Goal: Task Accomplishment & Management: Use online tool/utility

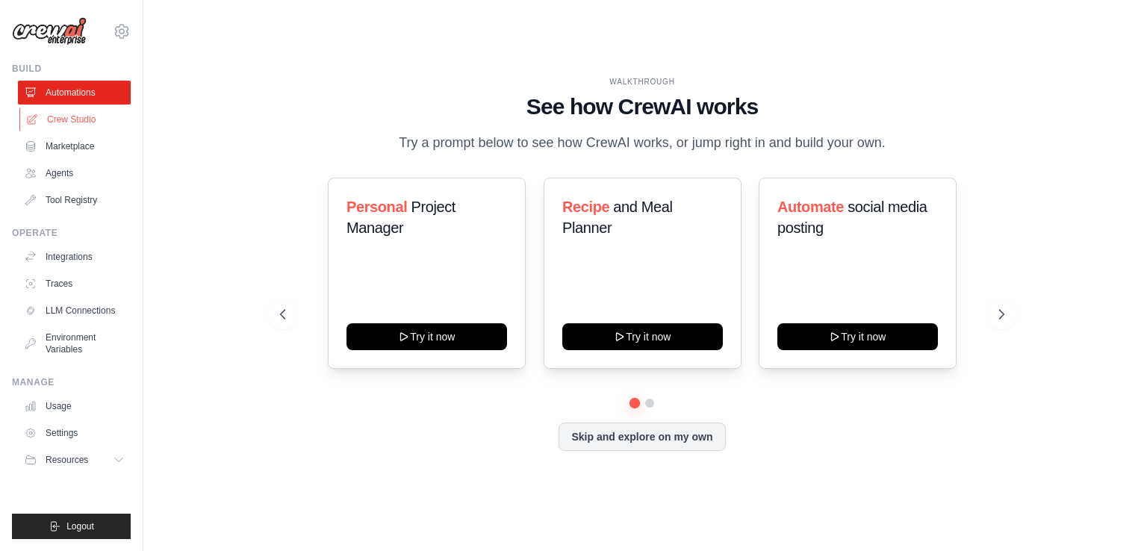
click at [77, 118] on link "Crew Studio" at bounding box center [75, 120] width 113 height 24
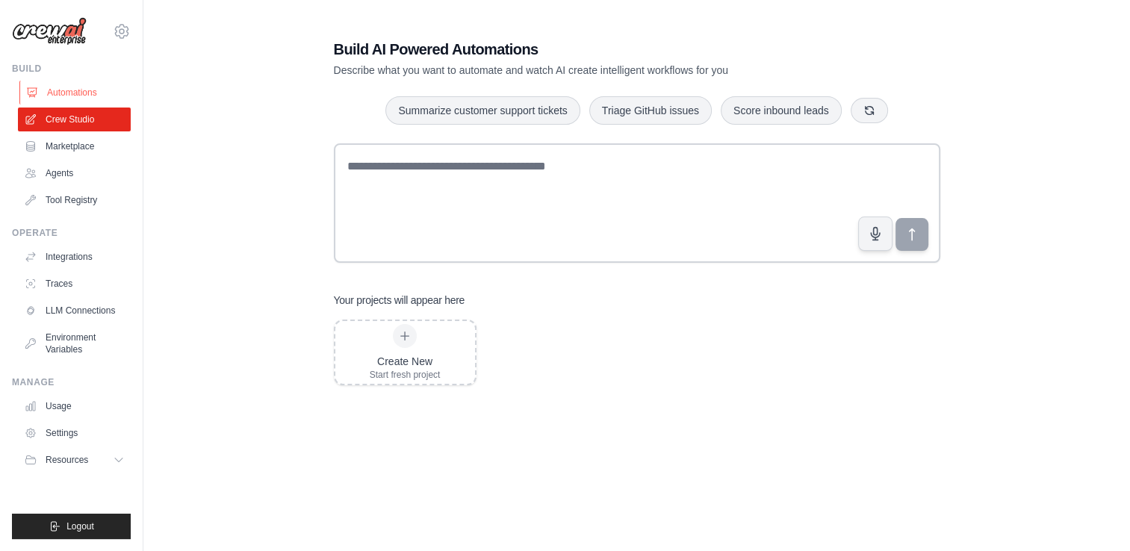
click at [75, 94] on link "Automations" at bounding box center [75, 93] width 113 height 24
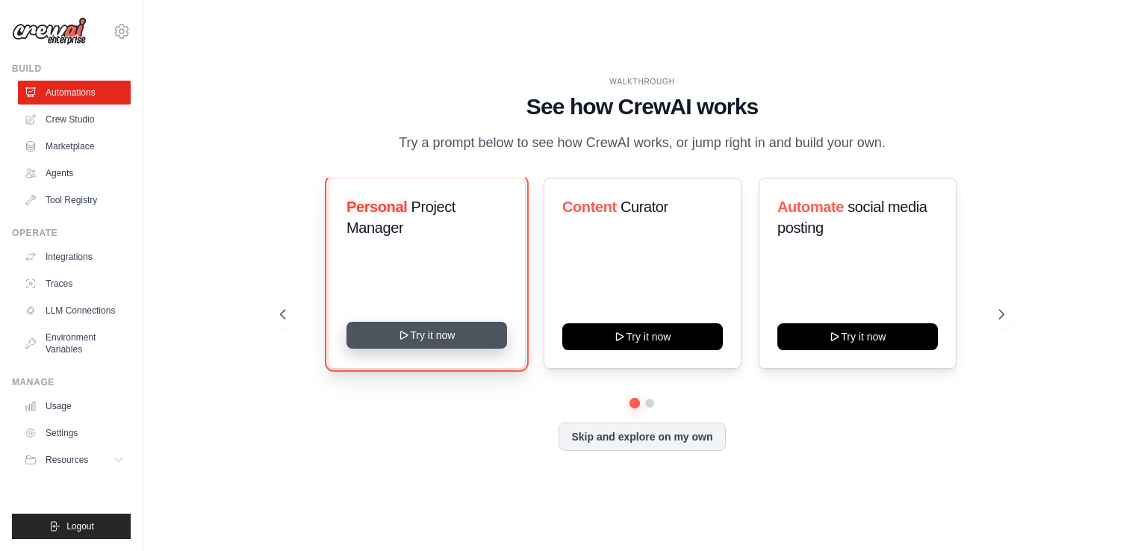
click at [423, 335] on button "Try it now" at bounding box center [427, 335] width 161 height 27
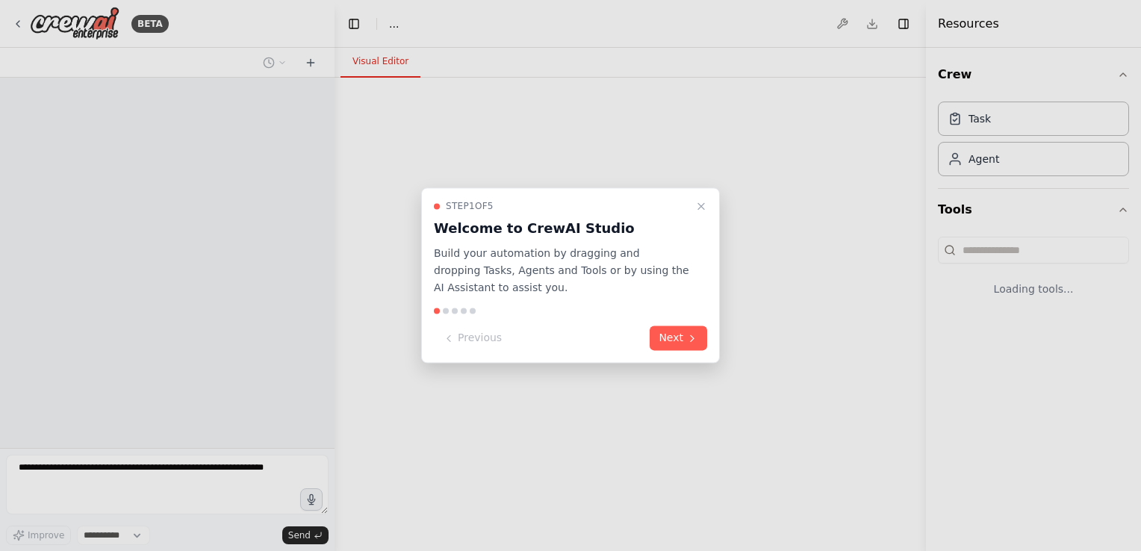
select select "****"
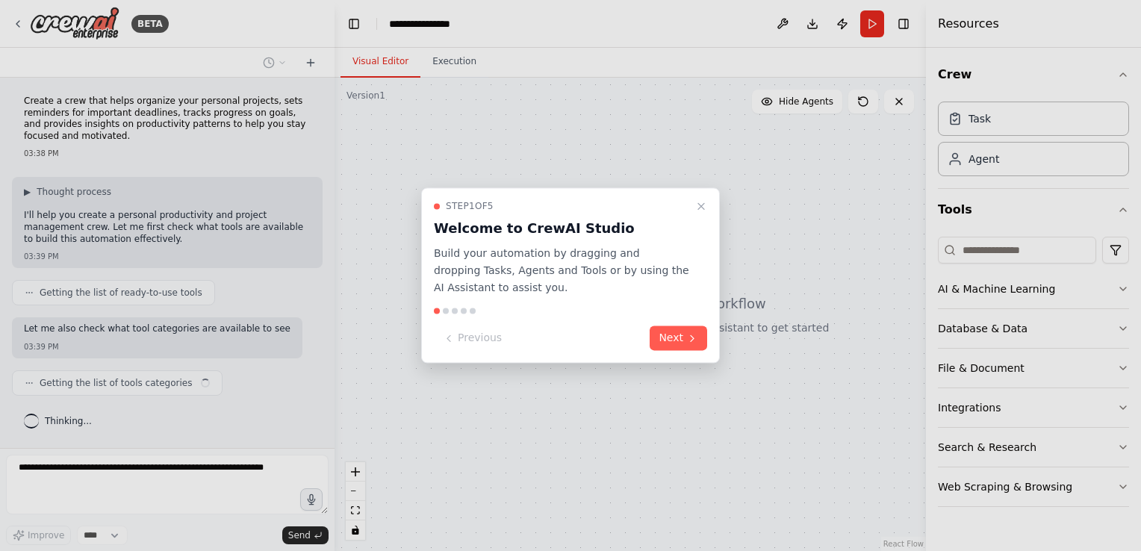
click at [423, 335] on div "Step 1 of 5 Welcome to CrewAI Studio Build your automation by dragging and drop…" at bounding box center [570, 276] width 299 height 176
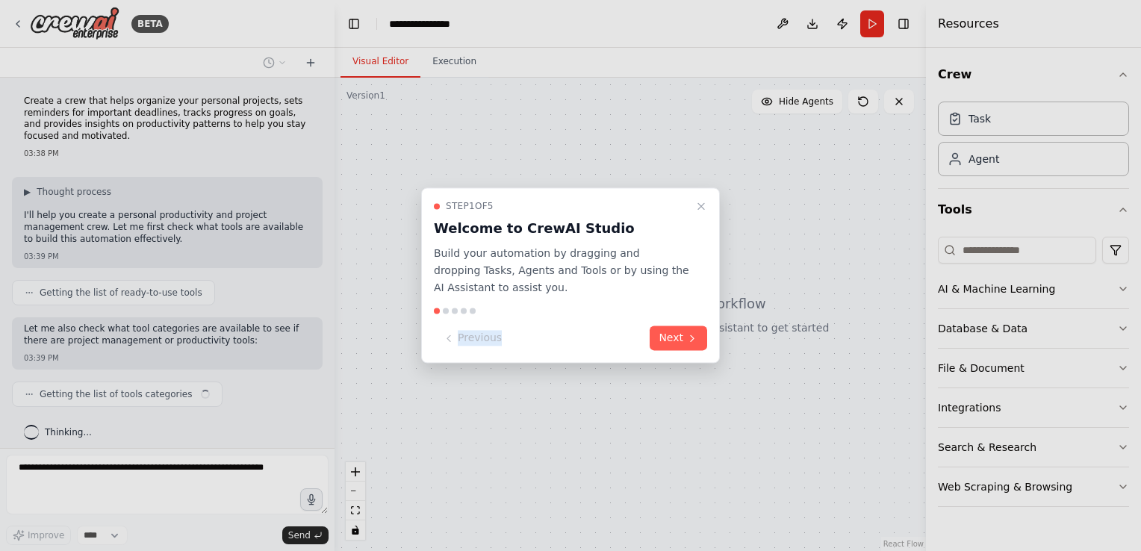
drag, startPoint x: 0, startPoint y: 0, endPoint x: 616, endPoint y: 329, distance: 698.5
click at [616, 329] on div "Step 1 of 5 Welcome to CrewAI Studio Build your automation by dragging and drop…" at bounding box center [570, 276] width 299 height 176
drag, startPoint x: 616, startPoint y: 329, endPoint x: 676, endPoint y: 336, distance: 60.2
click at [676, 336] on button "Next" at bounding box center [679, 338] width 58 height 25
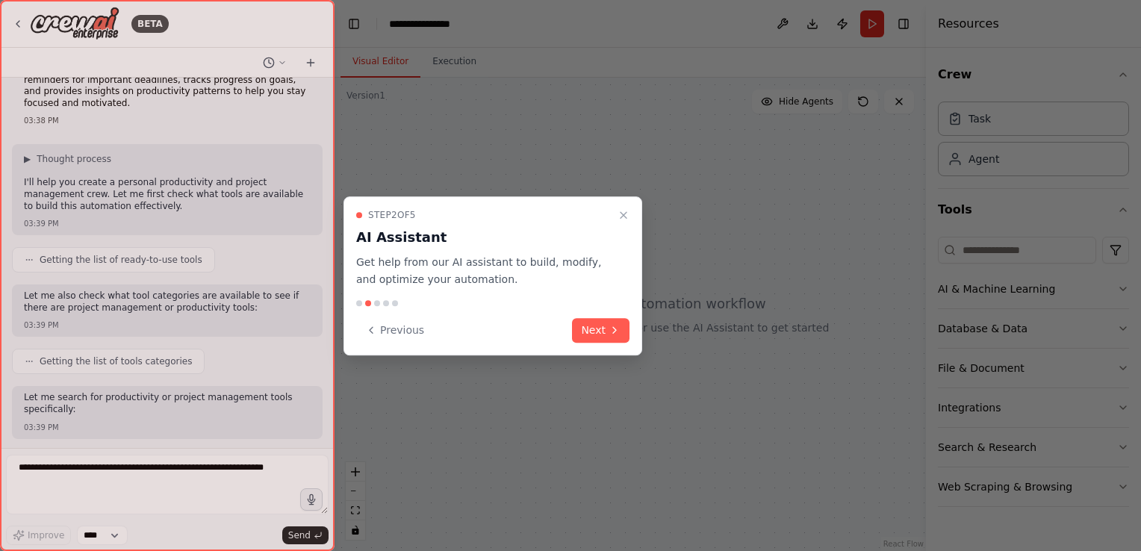
scroll to position [121, 0]
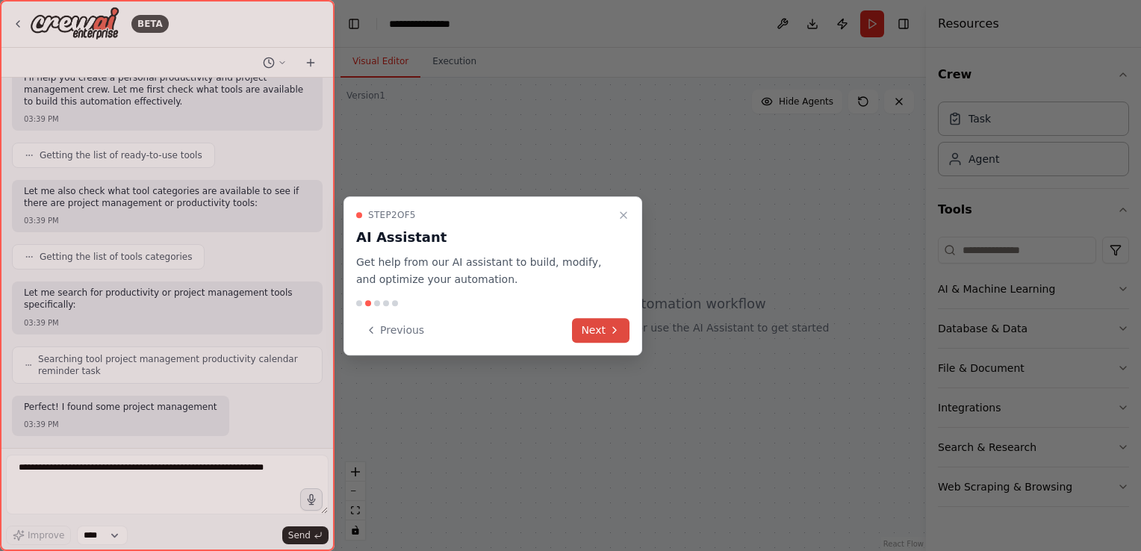
click at [604, 338] on button "Next" at bounding box center [601, 330] width 58 height 25
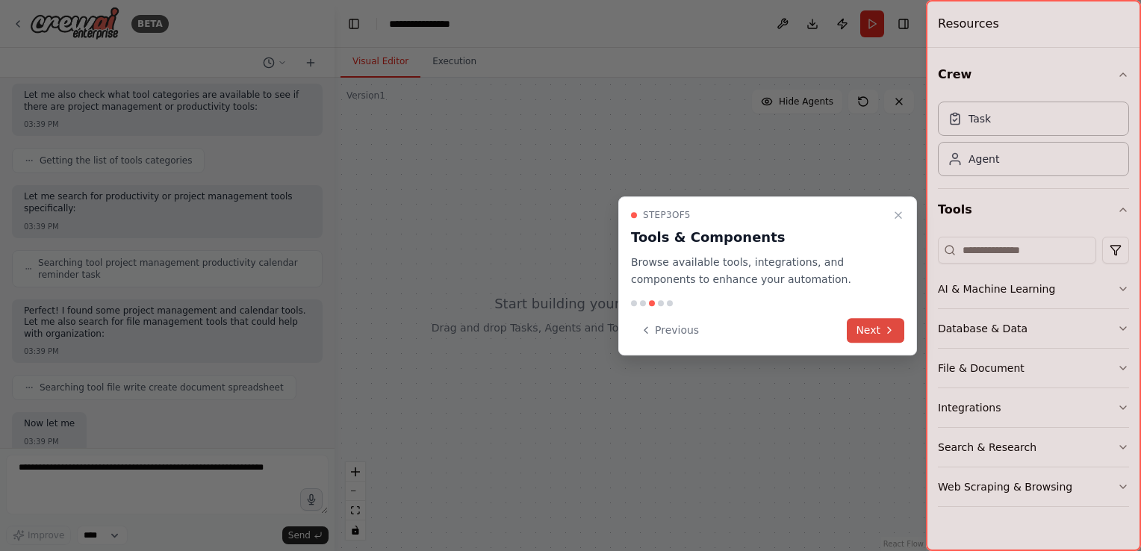
scroll to position [323, 0]
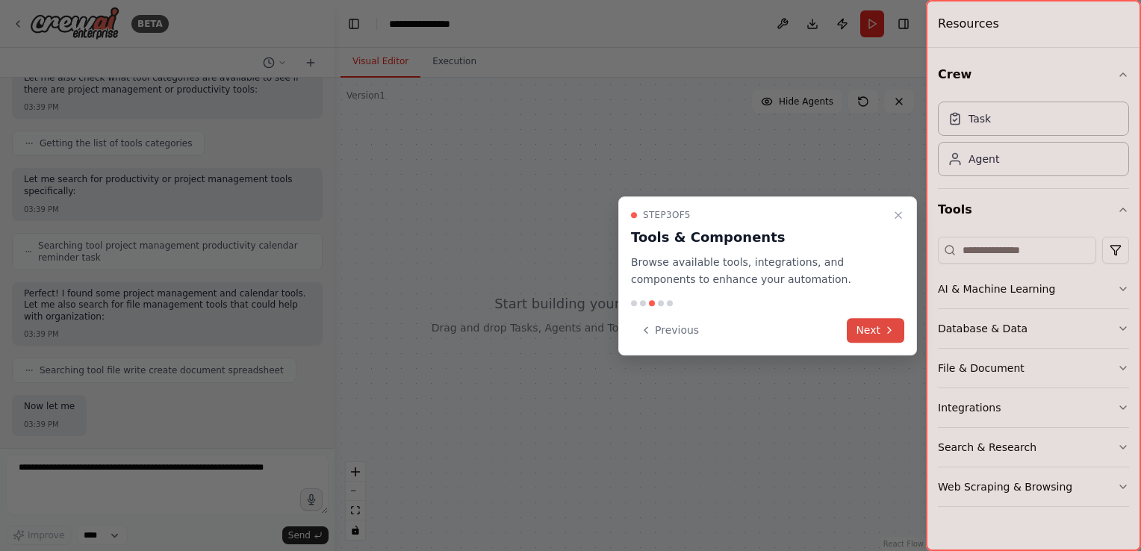
click at [871, 337] on button "Next" at bounding box center [876, 330] width 58 height 25
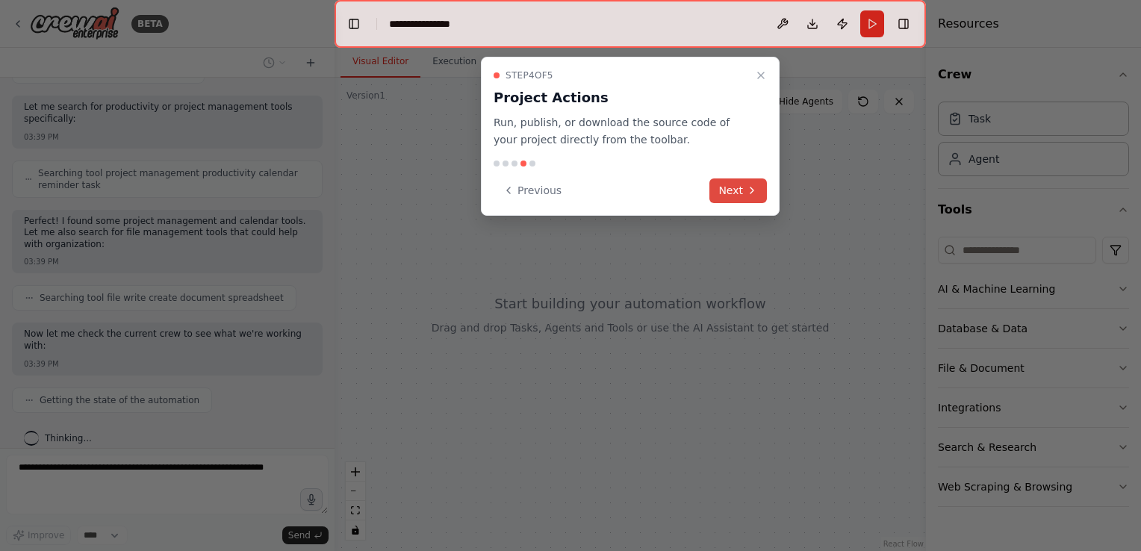
click at [734, 185] on button "Next" at bounding box center [739, 191] width 58 height 25
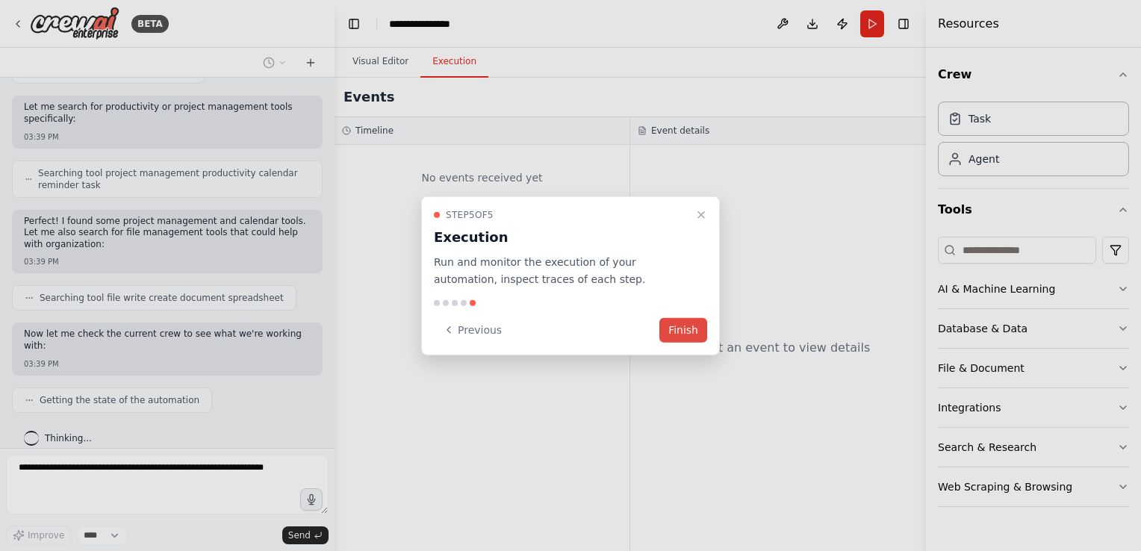
click at [683, 318] on button "Finish" at bounding box center [684, 329] width 48 height 25
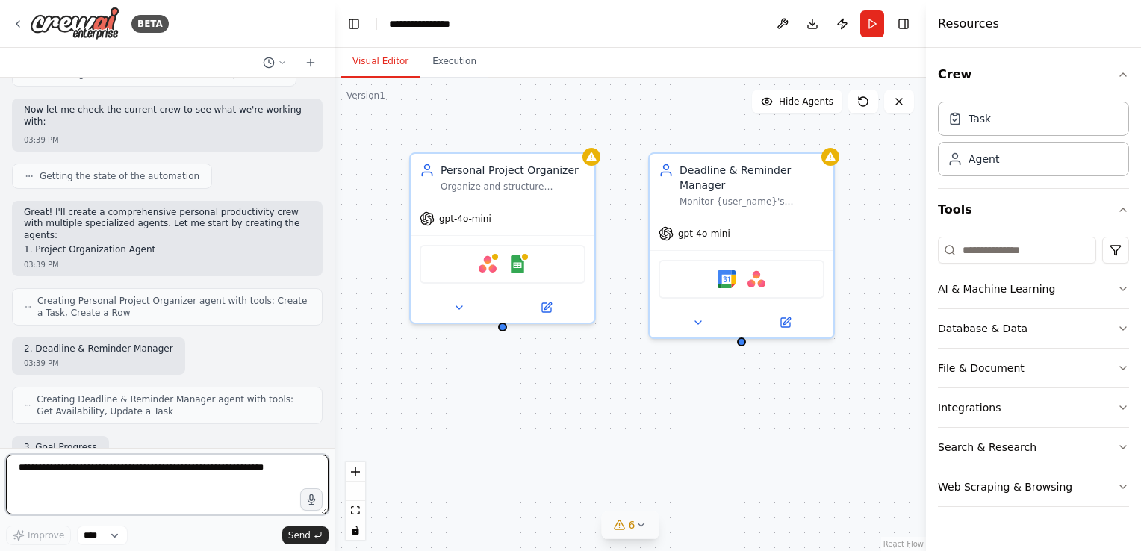
scroll to position [559, 0]
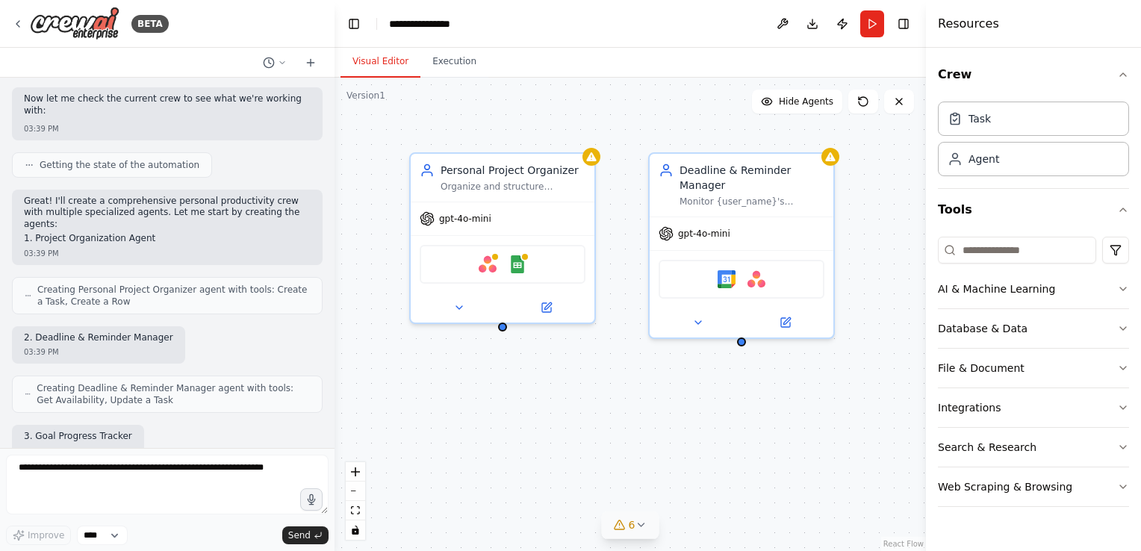
click at [639, 525] on icon at bounding box center [641, 525] width 6 height 3
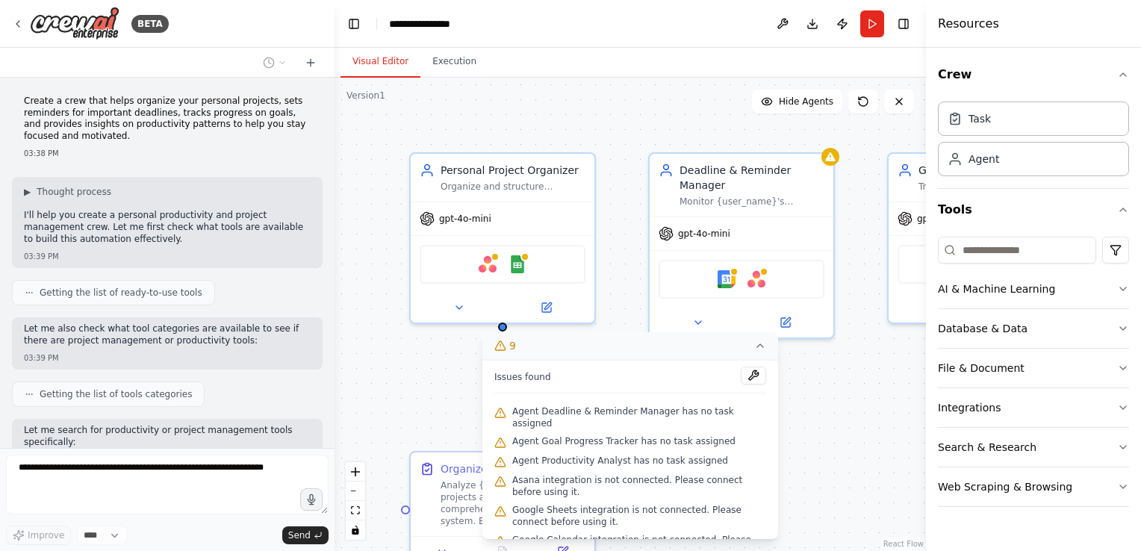
scroll to position [974, 0]
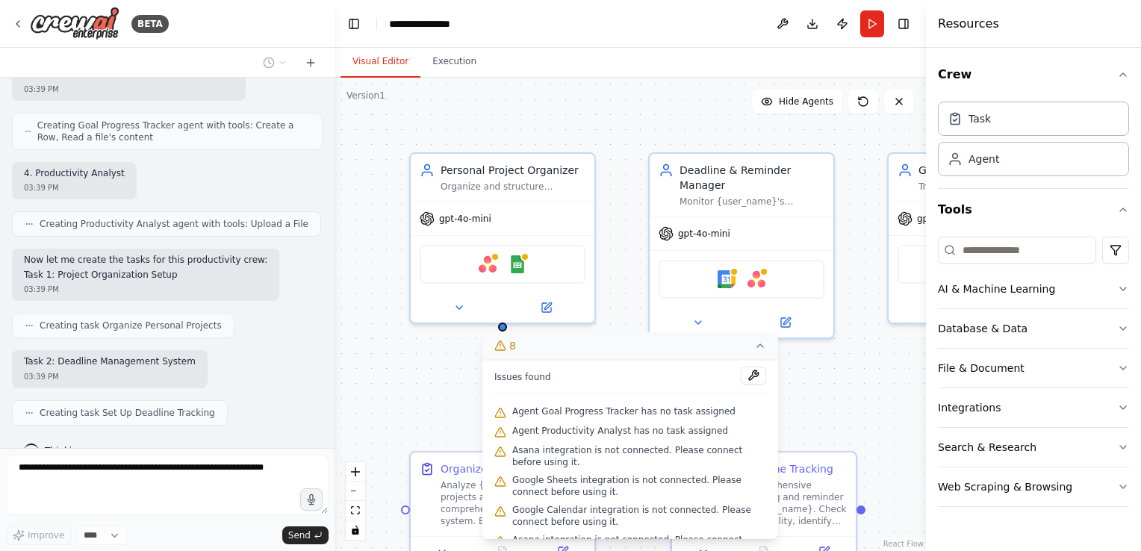
click at [48, 445] on span "Thinking..." at bounding box center [68, 451] width 47 height 12
click at [754, 346] on icon at bounding box center [760, 346] width 12 height 12
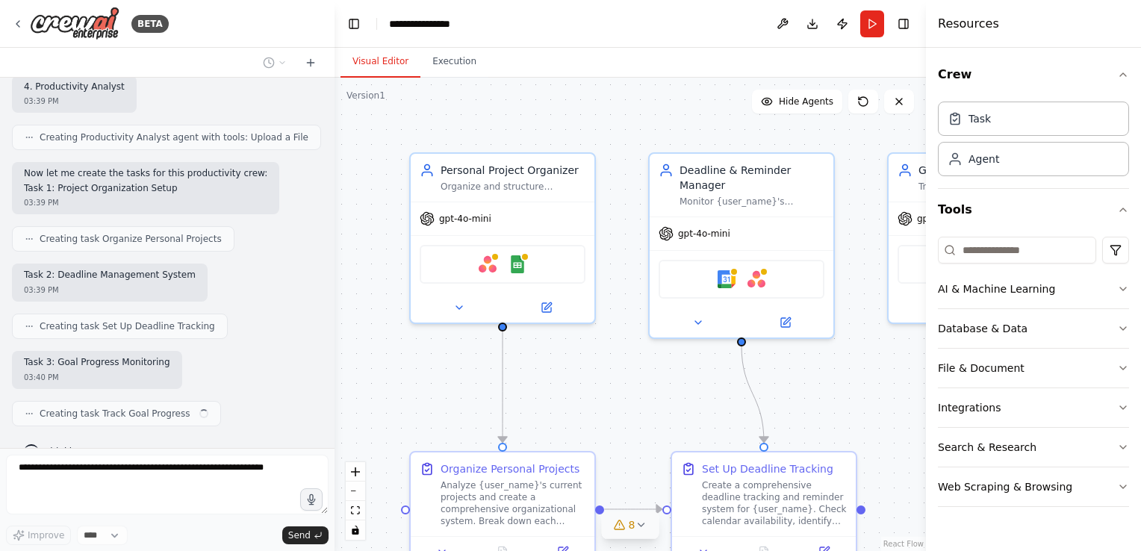
scroll to position [1061, 0]
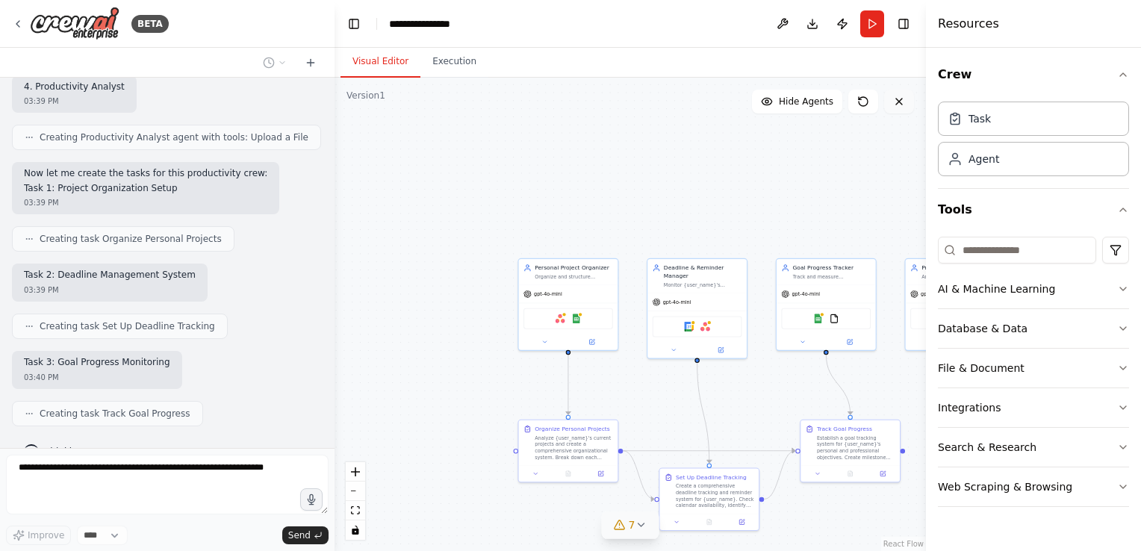
click at [905, 101] on button at bounding box center [899, 102] width 30 height 24
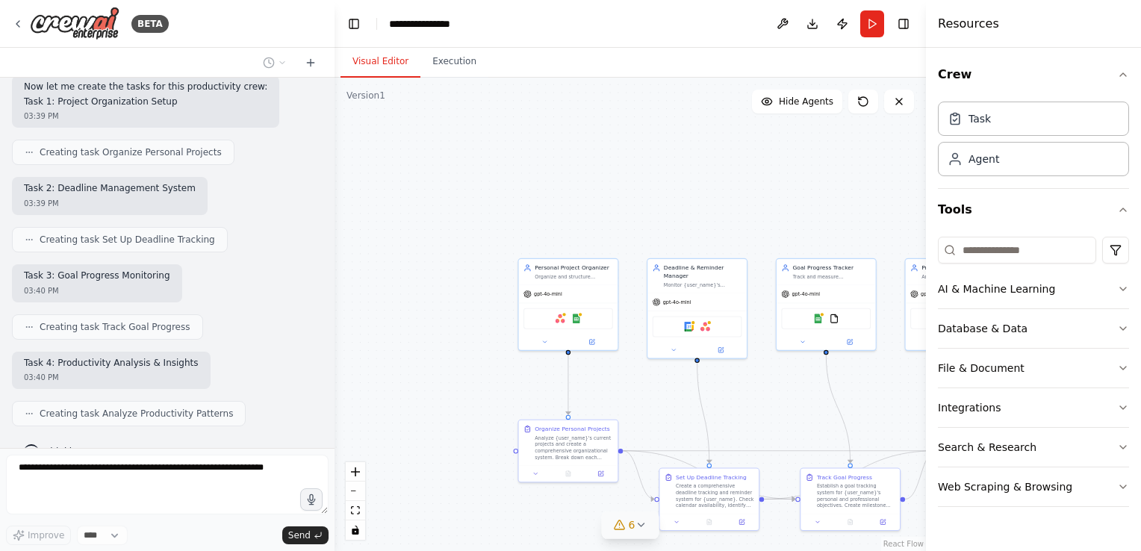
click at [57, 446] on span "Thinking..." at bounding box center [68, 452] width 47 height 12
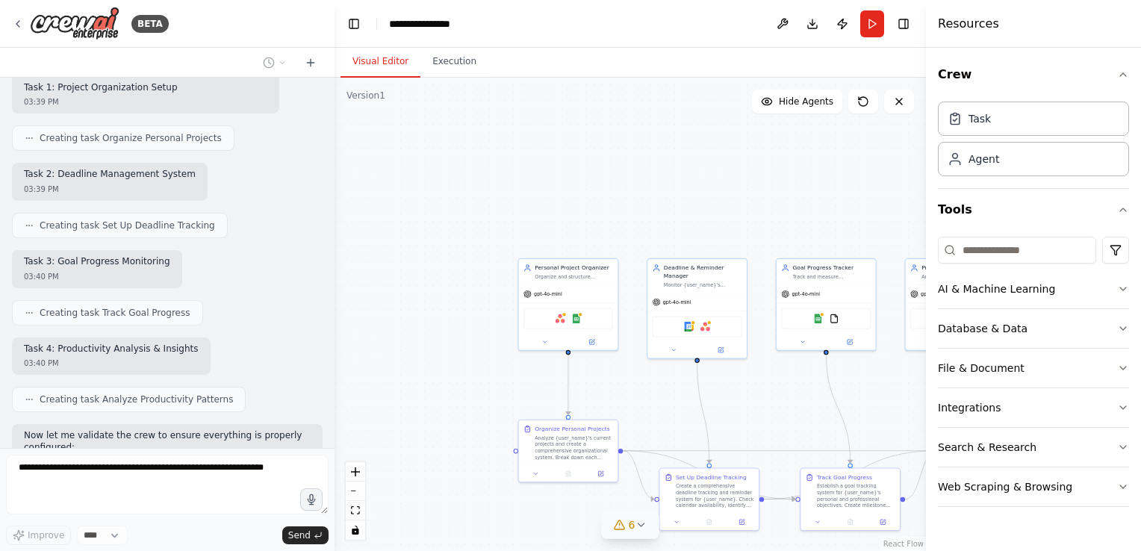
scroll to position [1249, 0]
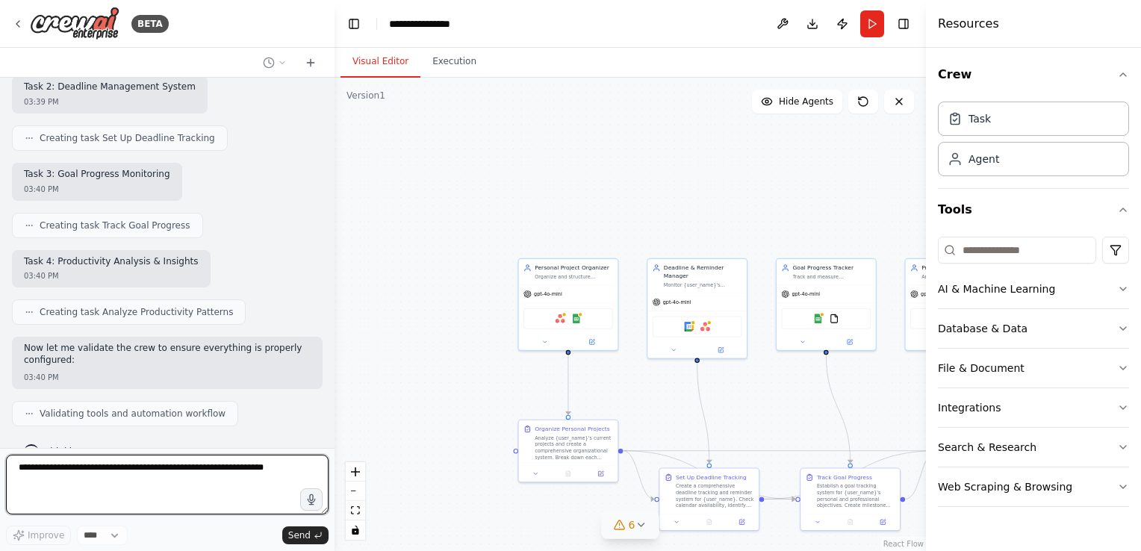
click at [272, 66] on circle at bounding box center [269, 63] width 10 height 10
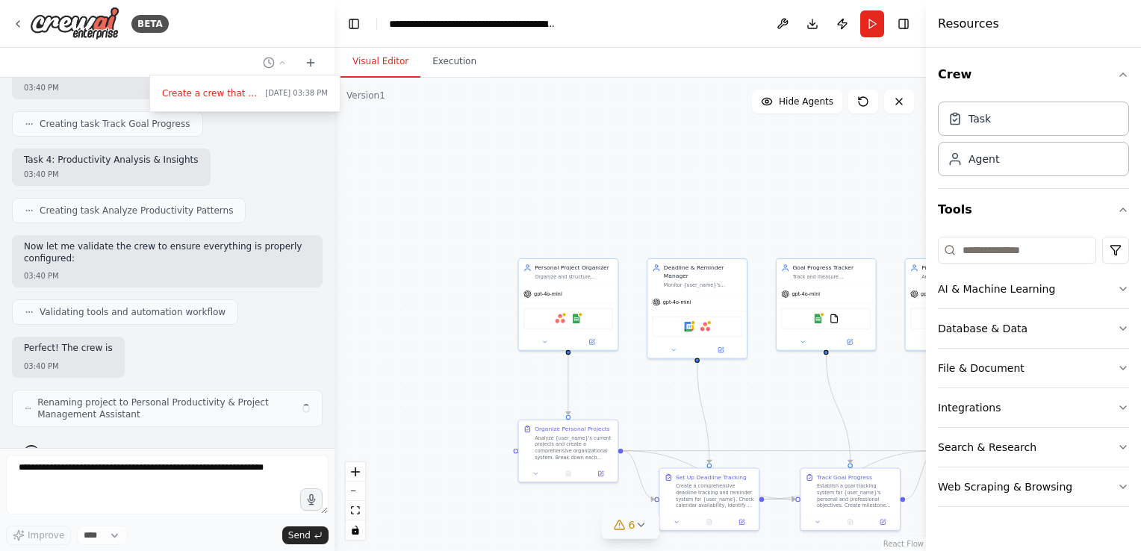
click at [272, 66] on div at bounding box center [167, 275] width 335 height 551
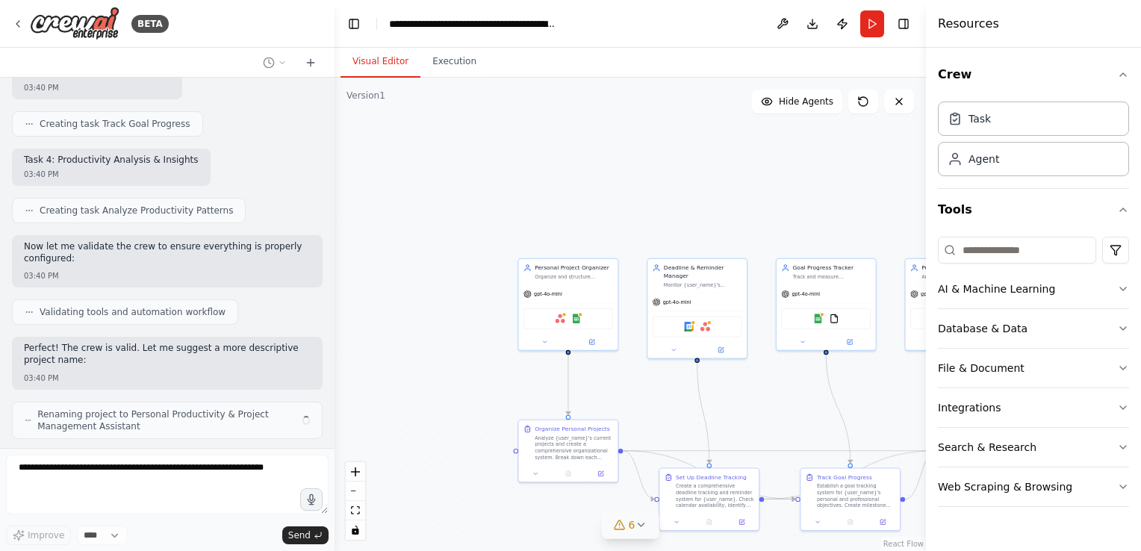
scroll to position [1363, 0]
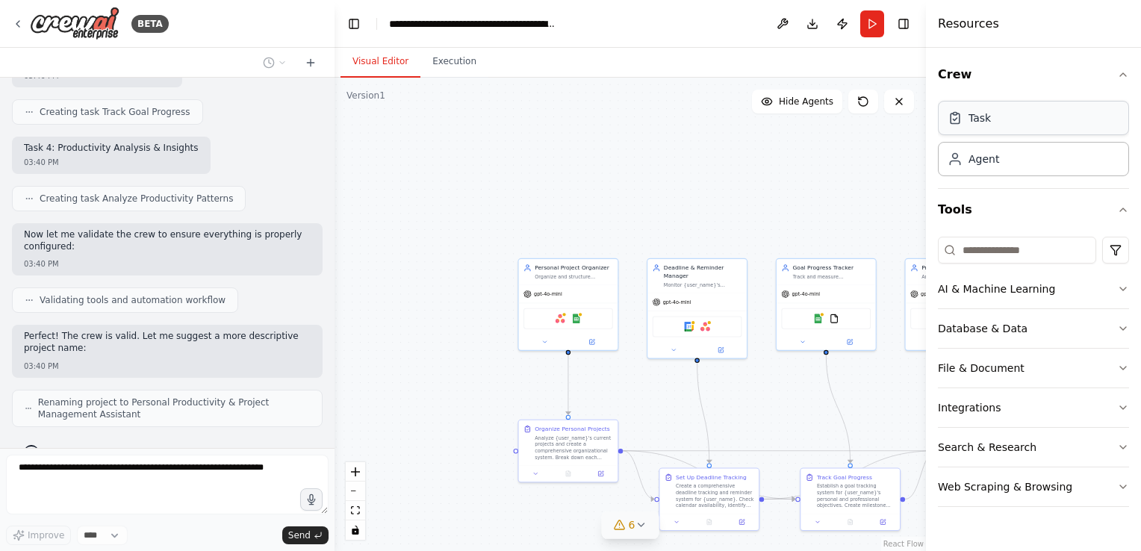
click at [980, 123] on div "Task" at bounding box center [980, 118] width 22 height 15
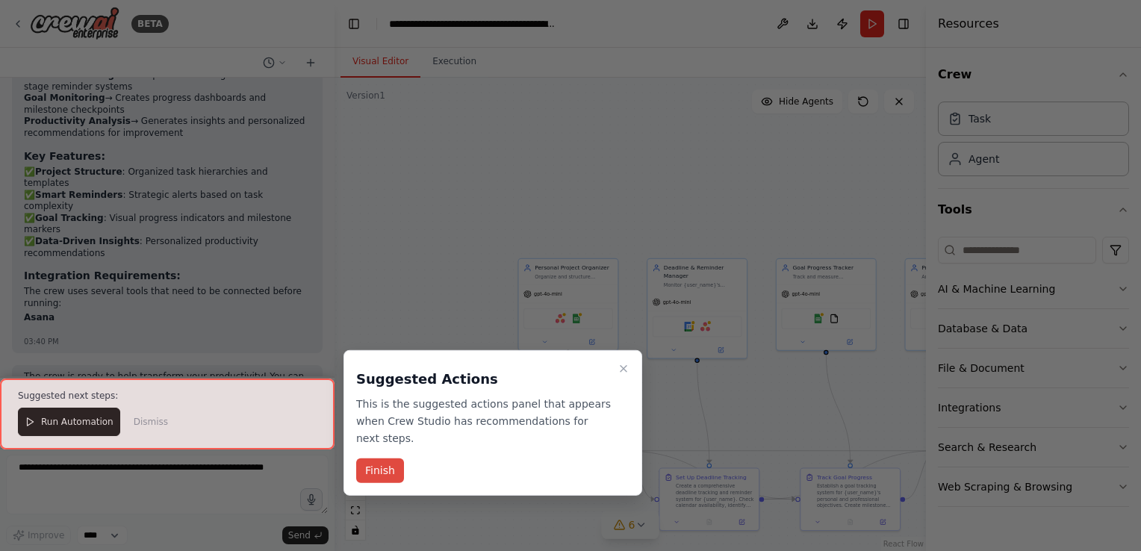
click at [370, 459] on button "Finish" at bounding box center [380, 471] width 48 height 25
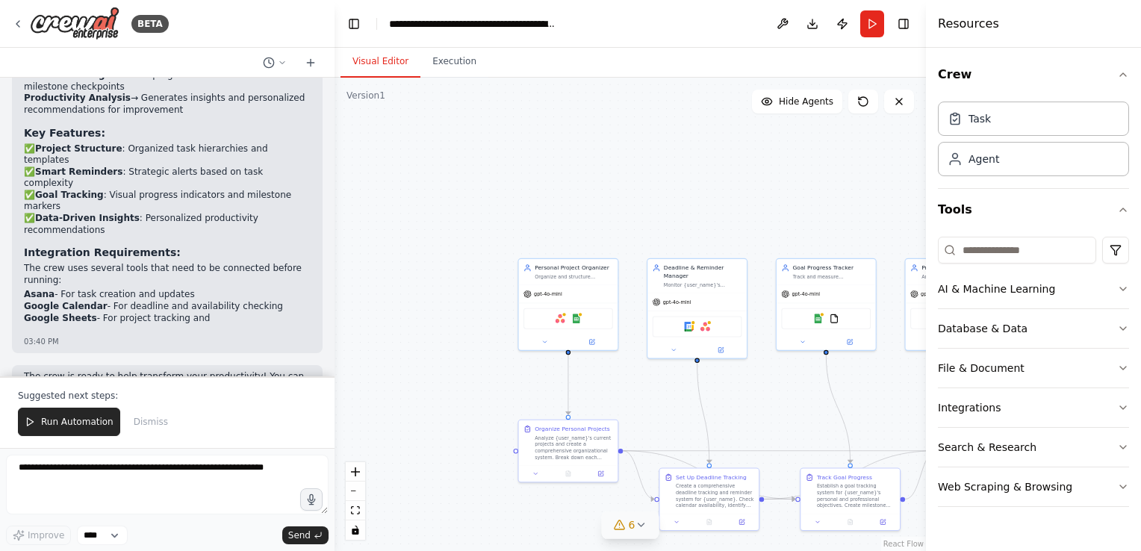
scroll to position [1979, 0]
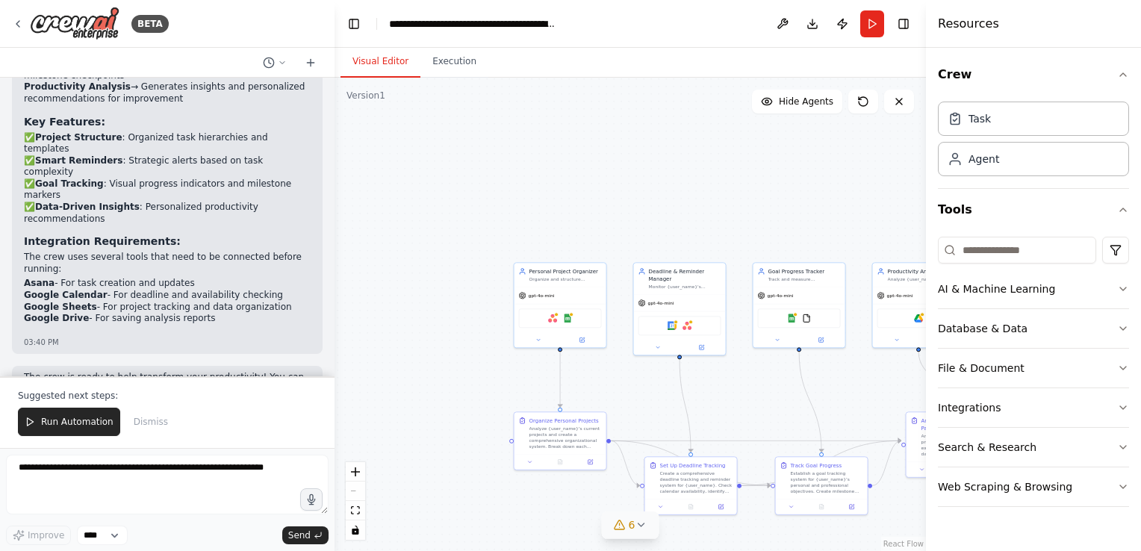
click at [359, 495] on div "React Flow controls" at bounding box center [355, 501] width 19 height 78
click at [1114, 492] on button "Web Scraping & Browsing" at bounding box center [1033, 487] width 191 height 39
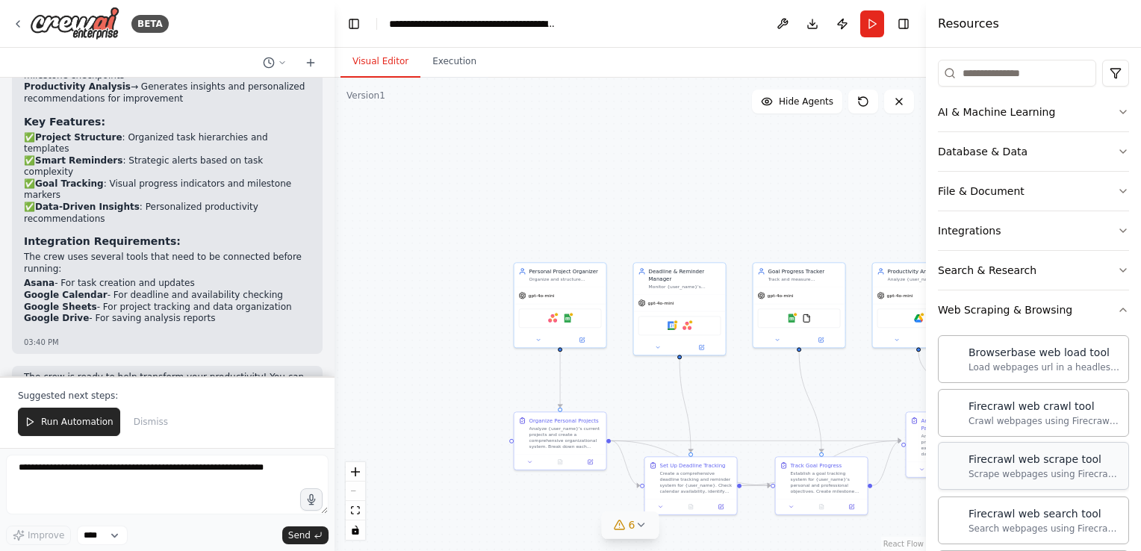
scroll to position [176, 0]
click at [1107, 319] on button "Web Scraping & Browsing" at bounding box center [1033, 310] width 191 height 39
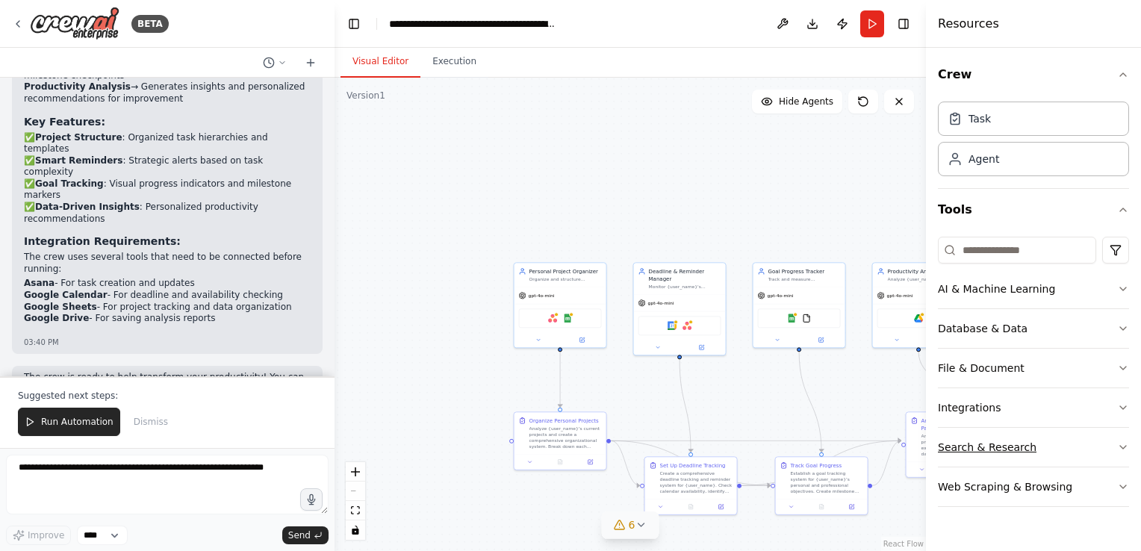
click at [1121, 444] on icon "button" at bounding box center [1124, 447] width 12 height 12
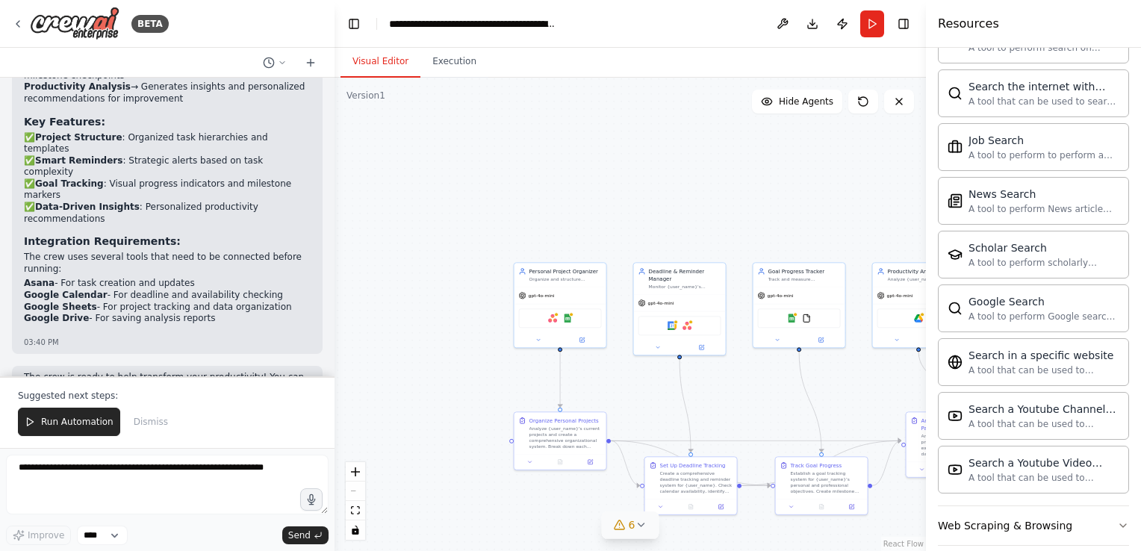
scroll to position [725, 0]
click at [661, 165] on div ".deletable-edge-delete-btn { width: 20px; height: 20px; border: 0px solid #ffff…" at bounding box center [631, 315] width 592 height 474
click at [643, 527] on icon at bounding box center [641, 525] width 12 height 12
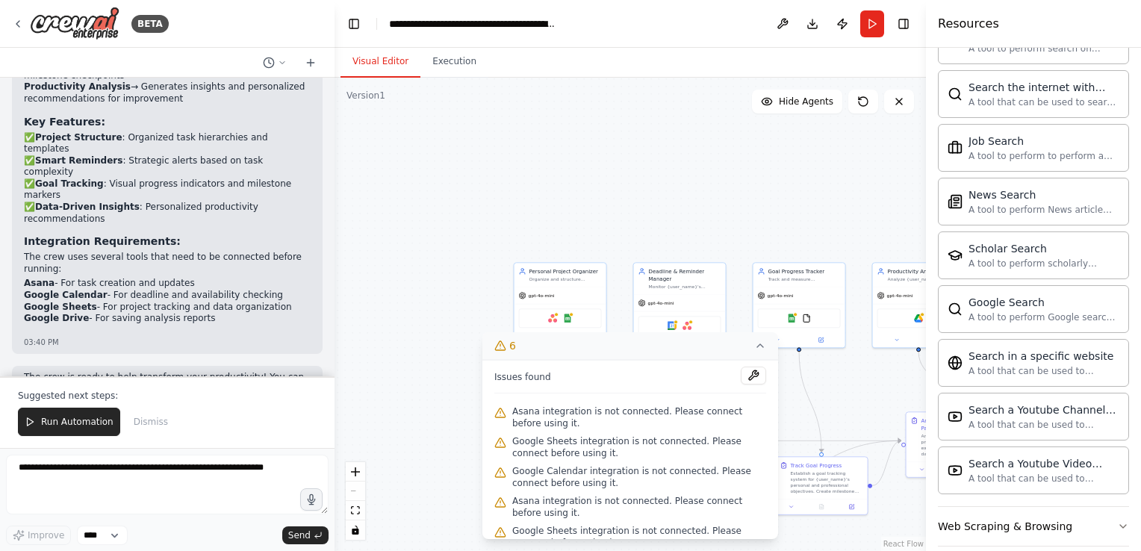
click at [418, 386] on div ".deletable-edge-delete-btn { width: 20px; height: 20px; border: 0px solid #ffff…" at bounding box center [631, 315] width 592 height 474
click at [893, 102] on icon at bounding box center [899, 102] width 12 height 12
click at [745, 193] on div ".deletable-edge-delete-btn { width: 20px; height: 20px; border: 0px solid #ffff…" at bounding box center [631, 315] width 592 height 474
click at [554, 292] on div "gpt-4o-mini" at bounding box center [561, 294] width 92 height 16
click at [592, 244] on icon at bounding box center [594, 246] width 6 height 8
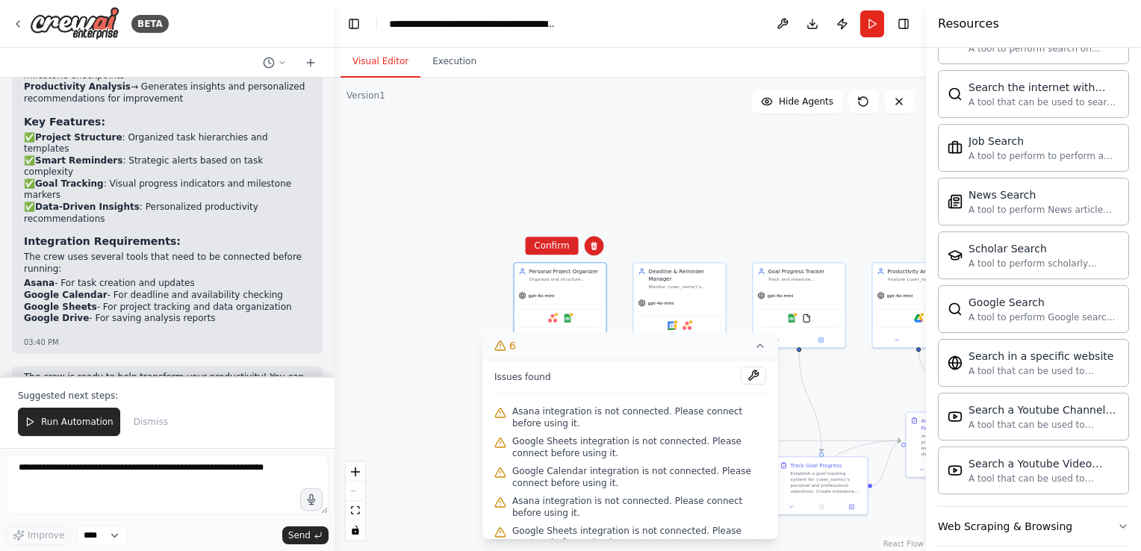
click at [760, 347] on icon at bounding box center [760, 346] width 12 height 12
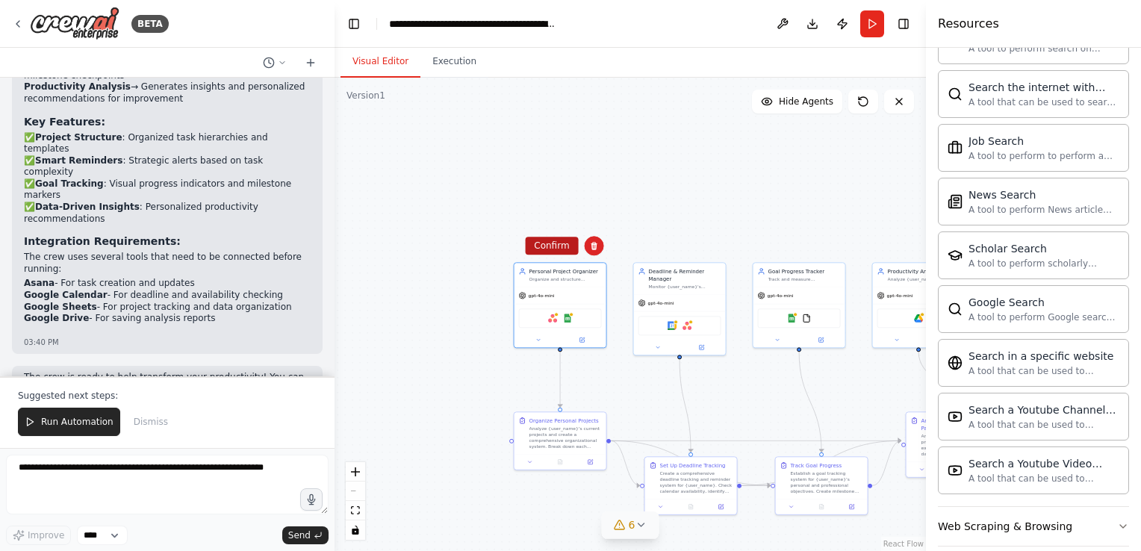
click at [544, 244] on button "Confirm" at bounding box center [551, 246] width 53 height 18
click at [681, 278] on div "Deadline & Reminder Manager" at bounding box center [685, 273] width 72 height 15
click at [715, 248] on icon at bounding box center [713, 246] width 6 height 8
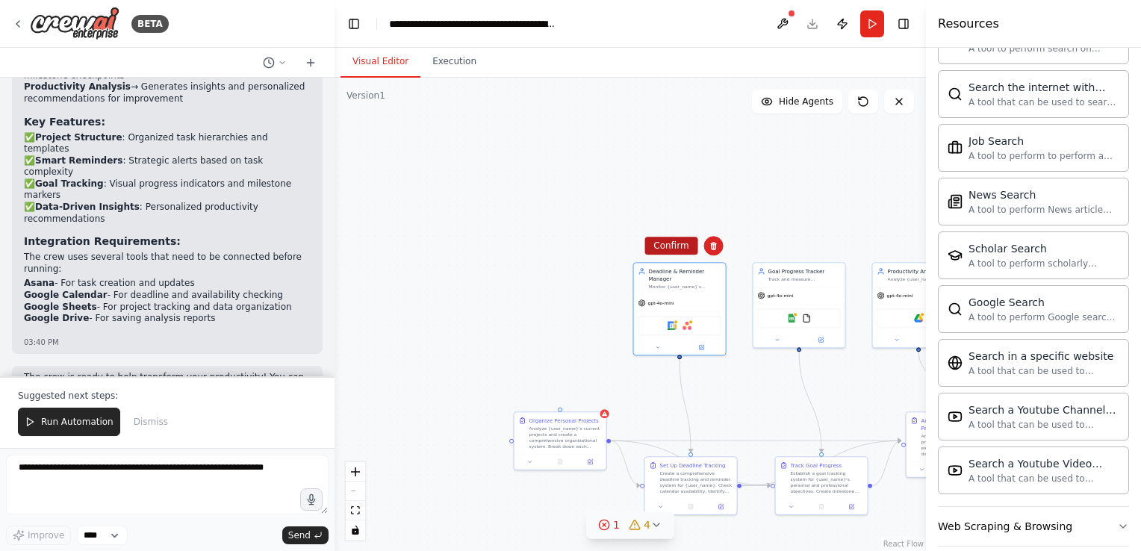
click at [684, 243] on button "Confirm" at bounding box center [671, 246] width 53 height 18
click at [775, 300] on div "gpt-4o-mini" at bounding box center [800, 294] width 92 height 16
click at [834, 244] on icon at bounding box center [833, 246] width 6 height 8
click at [802, 247] on button "Confirm" at bounding box center [790, 246] width 53 height 18
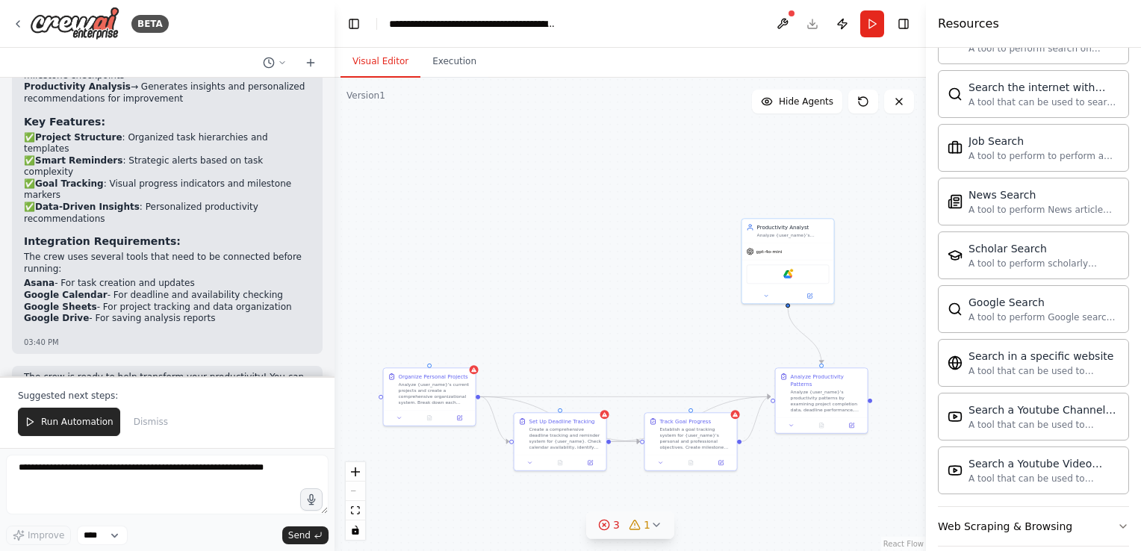
drag, startPoint x: 662, startPoint y: 356, endPoint x: 532, endPoint y: 310, distance: 137.7
click at [532, 310] on div ".deletable-edge-delete-btn { width: 20px; height: 20px; border: 0px solid #ffff…" at bounding box center [631, 315] width 592 height 474
click at [799, 238] on div "Productivity Analyst Analyze {user_name}'s productivity patterns, identify peak…" at bounding box center [789, 228] width 92 height 24
click at [825, 205] on icon at bounding box center [823, 200] width 9 height 9
click at [789, 202] on button "Confirm" at bounding box center [780, 200] width 53 height 18
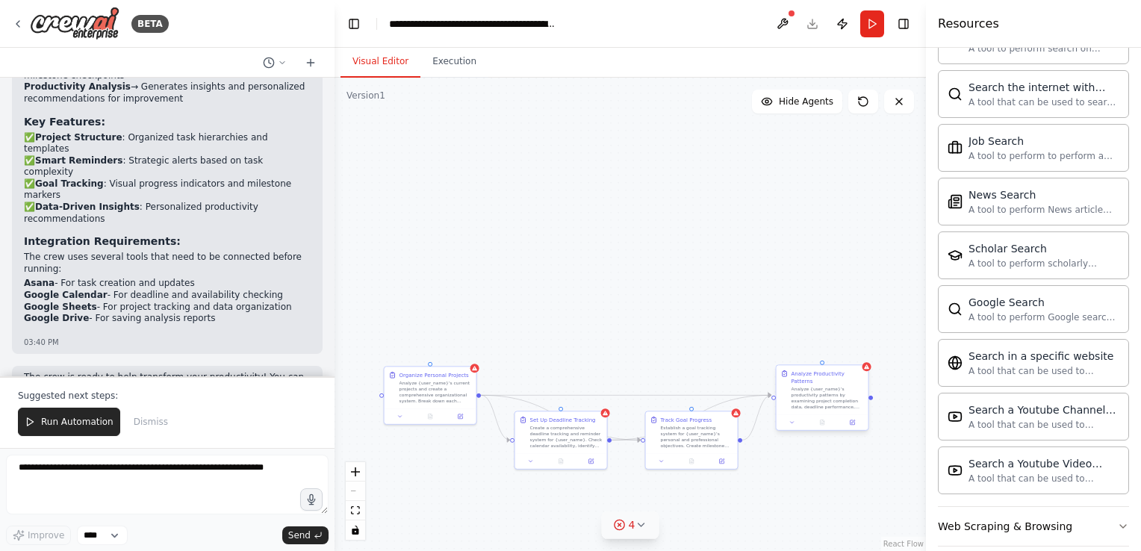
click at [838, 386] on div "Analyze {user_name}'s productivity patterns by examining project completion dat…" at bounding box center [828, 398] width 72 height 24
click at [858, 352] on icon at bounding box center [856, 351] width 6 height 8
click at [811, 345] on button "Confirm" at bounding box center [813, 351] width 53 height 18
click at [714, 435] on div "Establish a goal tracking system for {user_name}'s personal and professional ob…" at bounding box center [697, 436] width 72 height 24
click at [732, 396] on button at bounding box center [725, 395] width 19 height 19
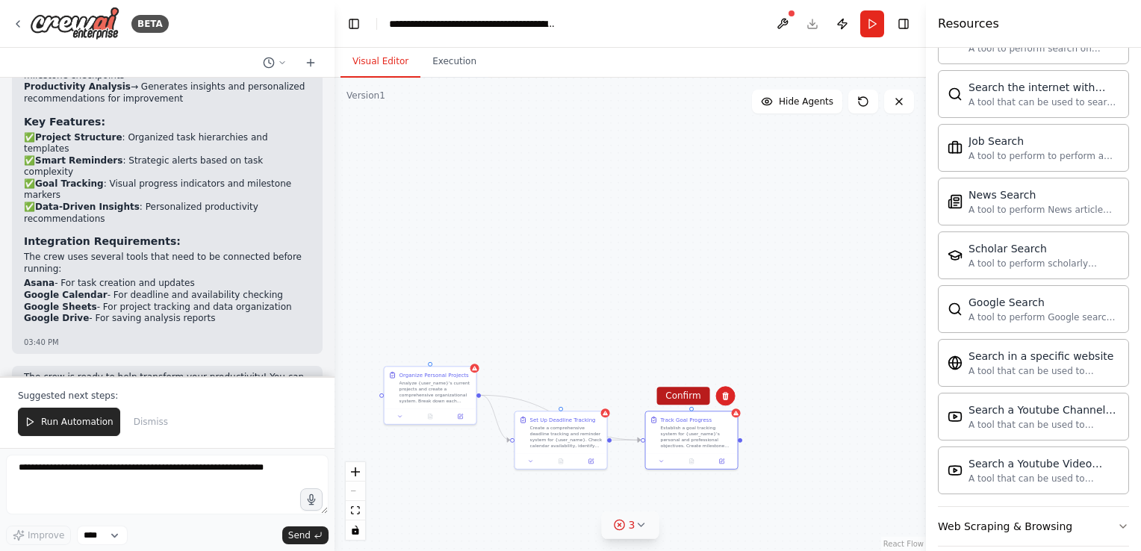
click at [694, 393] on button "Confirm" at bounding box center [683, 396] width 53 height 18
click at [565, 437] on div "Create a comprehensive deadline tracking and reminder system for {user_name}. C…" at bounding box center [566, 436] width 72 height 24
click at [595, 394] on icon at bounding box center [595, 396] width 6 height 8
click at [542, 396] on button "Confirm" at bounding box center [552, 396] width 53 height 18
click at [439, 390] on div "Analyze {user_name}'s current projects and create a comprehensive organizationa…" at bounding box center [436, 391] width 72 height 24
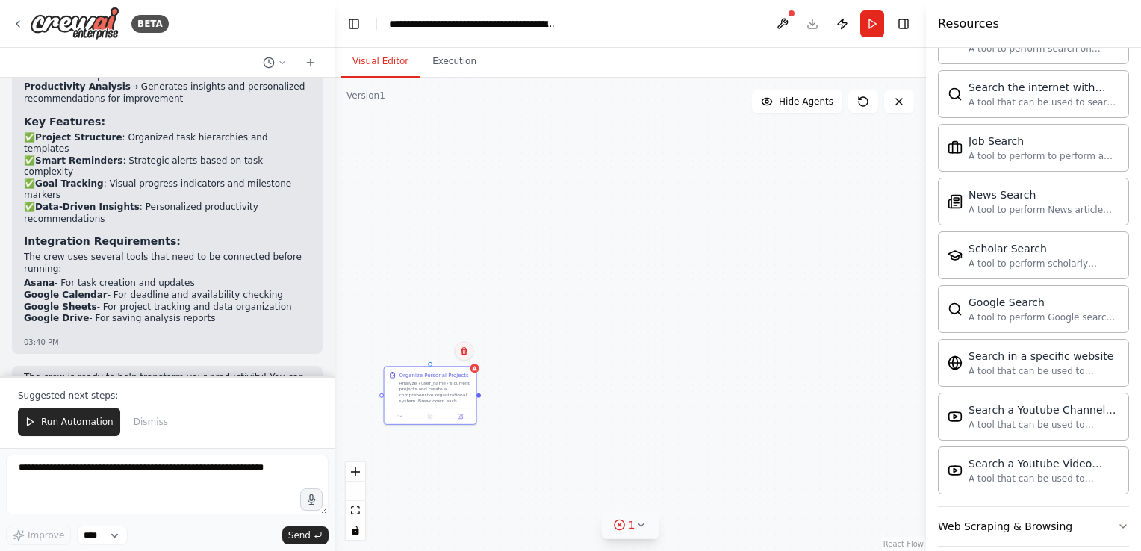
click at [464, 350] on icon at bounding box center [464, 351] width 6 height 8
click at [426, 348] on button "Confirm" at bounding box center [421, 351] width 53 height 18
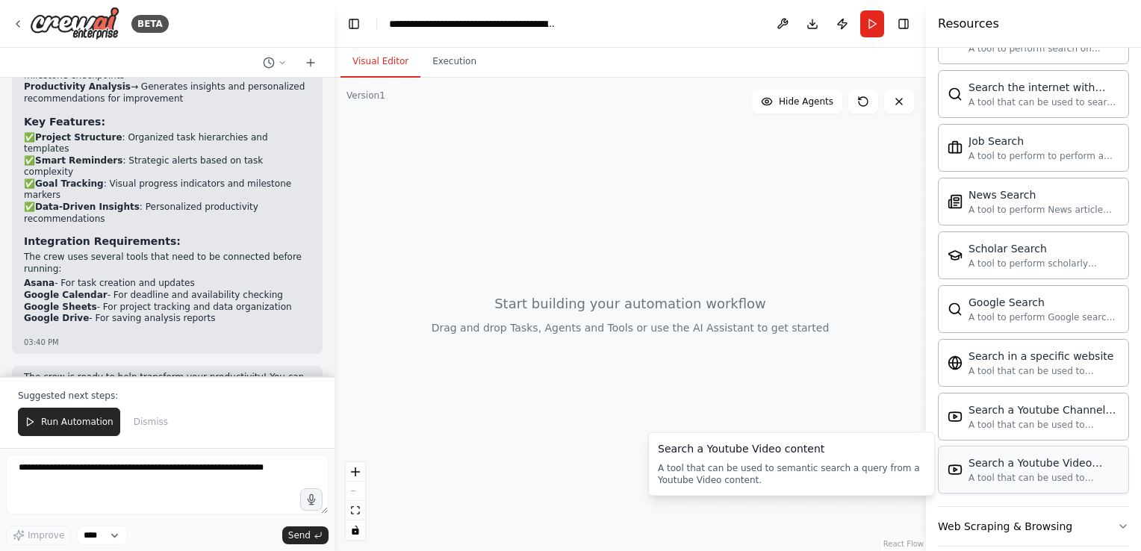
click at [1024, 465] on div "Search a Youtube Video content A tool that can be used to semantic search a que…" at bounding box center [1044, 470] width 151 height 28
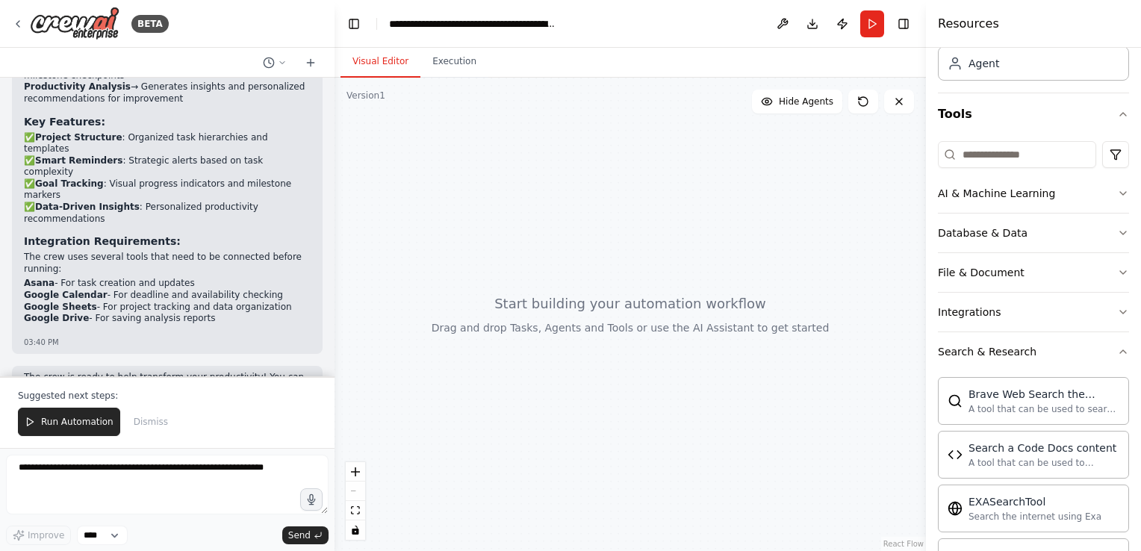
scroll to position [93, 0]
click at [1099, 356] on button "Search & Research" at bounding box center [1033, 354] width 191 height 39
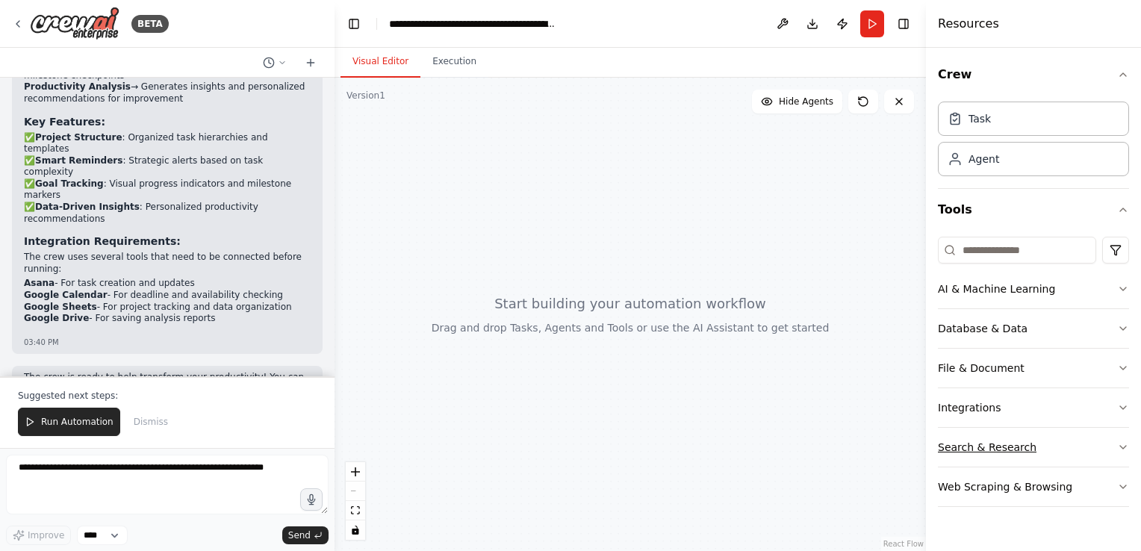
click at [1127, 444] on icon "button" at bounding box center [1124, 447] width 12 height 12
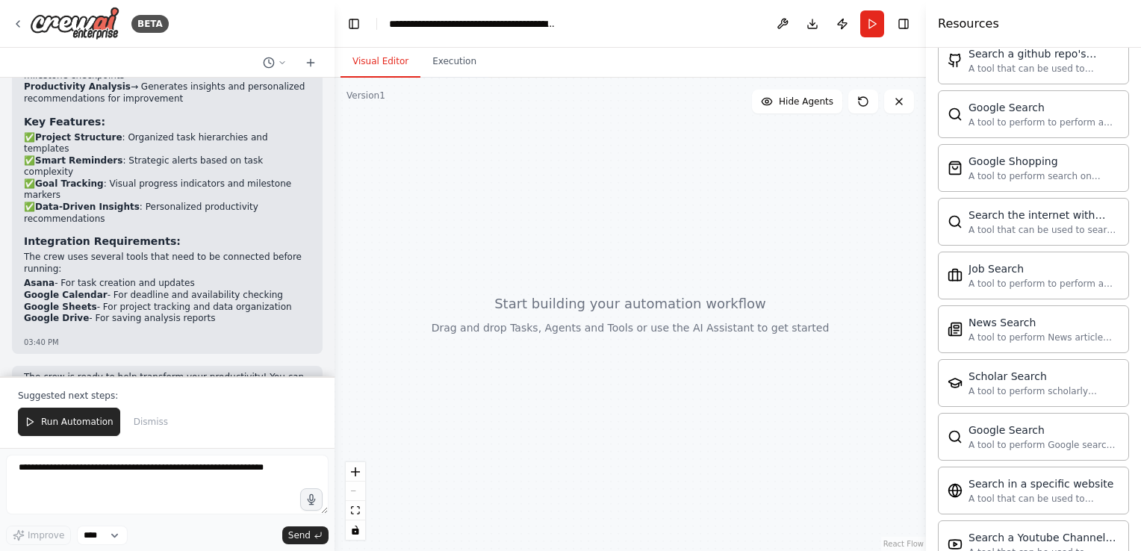
scroll to position [738, 0]
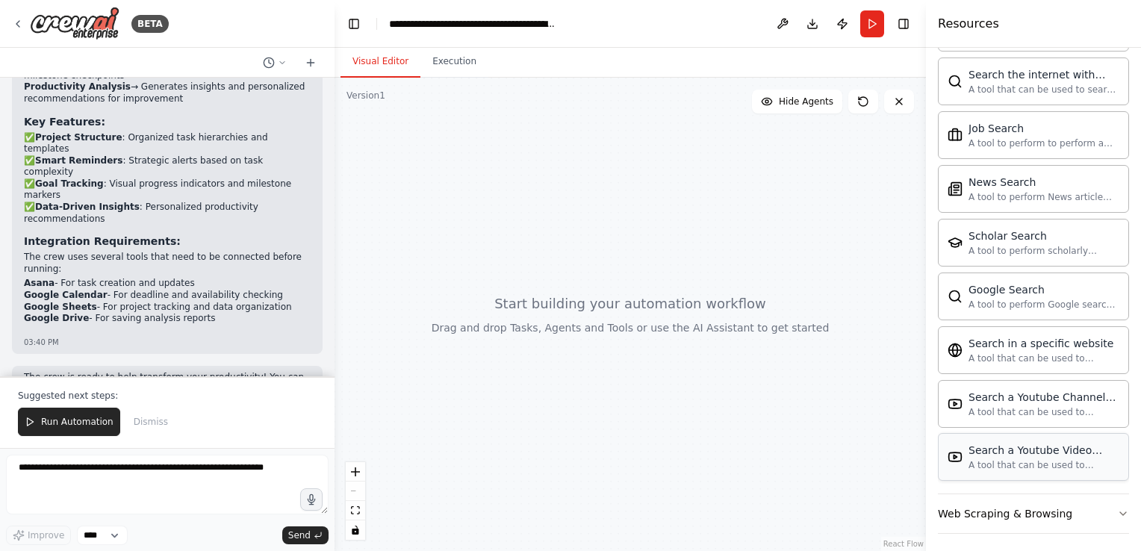
click at [1019, 459] on div "A tool that can be used to semantic search a query from a Youtube Video content." at bounding box center [1044, 465] width 151 height 12
click at [955, 460] on div "Search a Youtube Video content A tool that can be used to semantic search a que…" at bounding box center [1034, 457] width 172 height 28
click at [983, 459] on div "A tool that can be used to semantic search a query from a Youtube Video content." at bounding box center [1044, 465] width 151 height 12
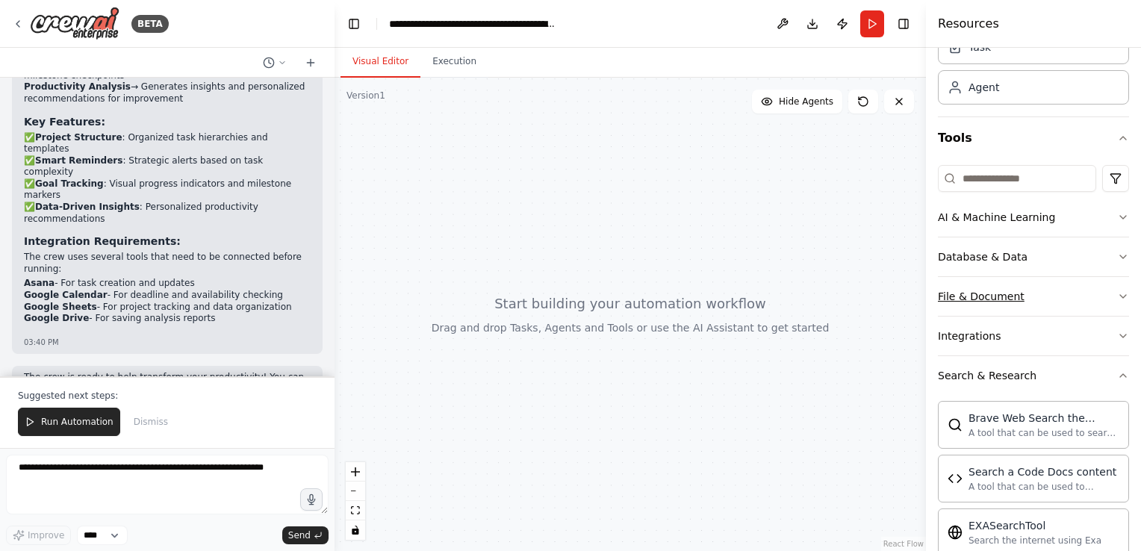
scroll to position [0, 0]
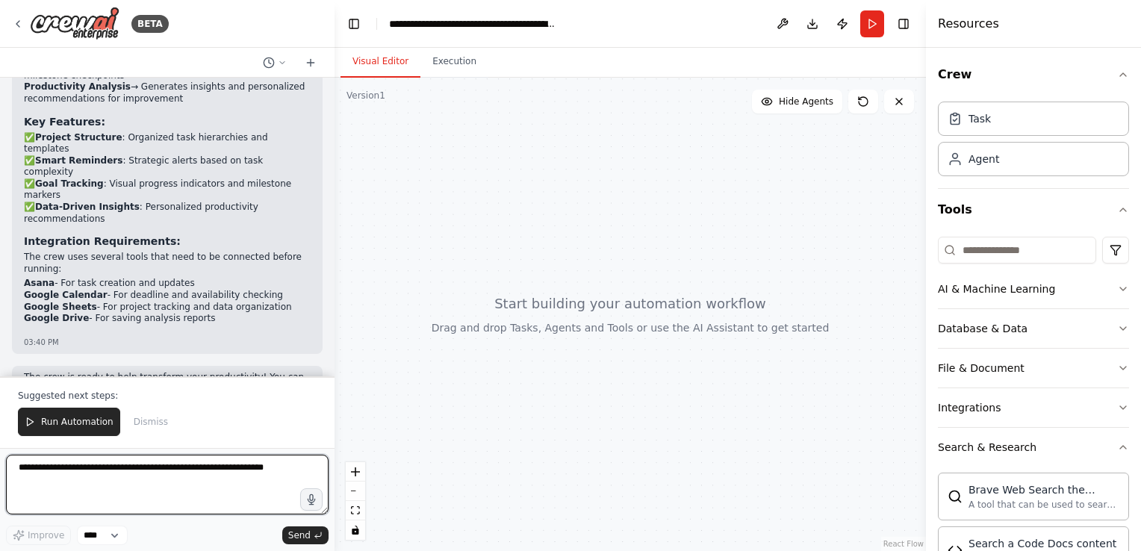
click at [197, 480] on textarea at bounding box center [167, 485] width 323 height 60
type textarea "**********"
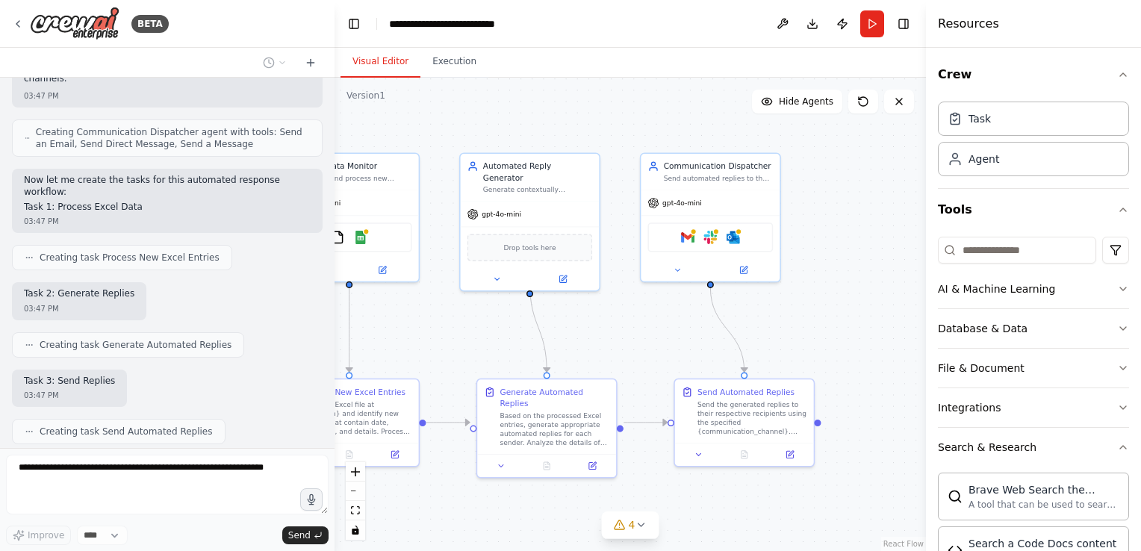
scroll to position [3147, 0]
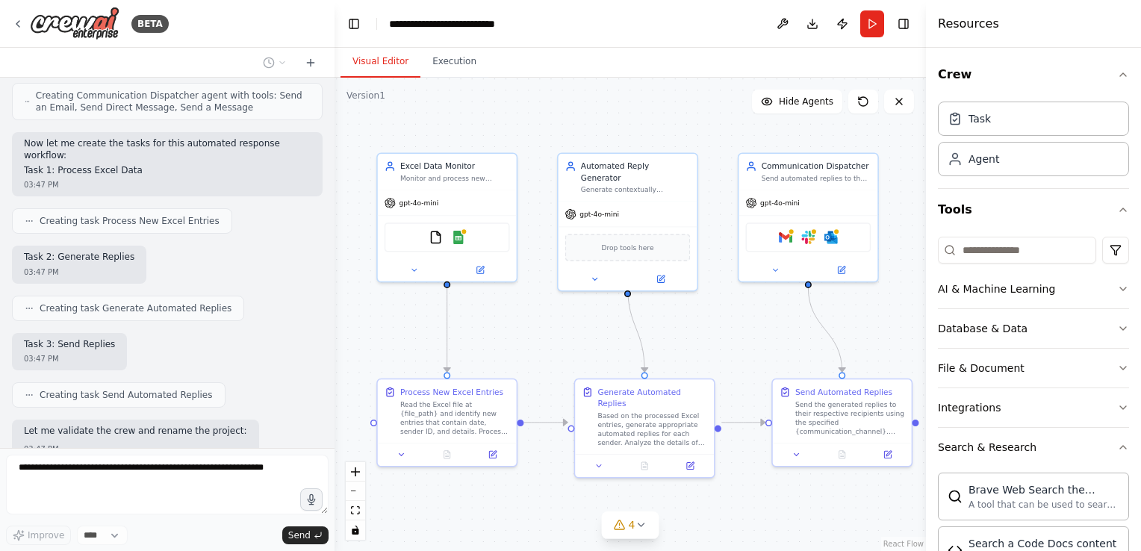
drag, startPoint x: 451, startPoint y: 313, endPoint x: 549, endPoint y: 313, distance: 97.9
click at [549, 313] on div ".deletable-edge-delete-btn { width: 20px; height: 20px; border: 0px solid #ffff…" at bounding box center [631, 315] width 592 height 474
click at [642, 533] on button "4" at bounding box center [631, 526] width 58 height 28
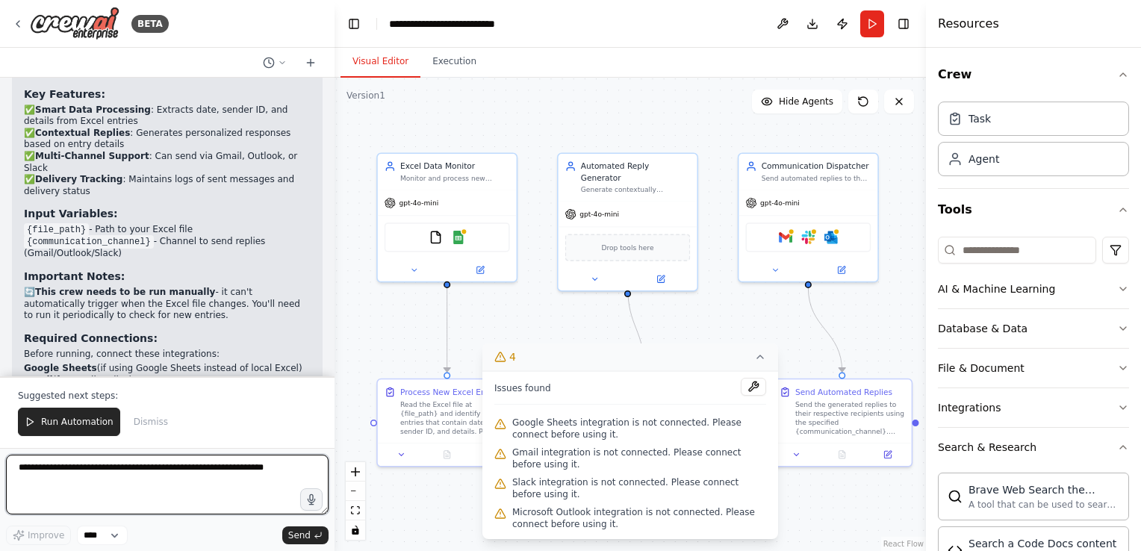
scroll to position [3768, 0]
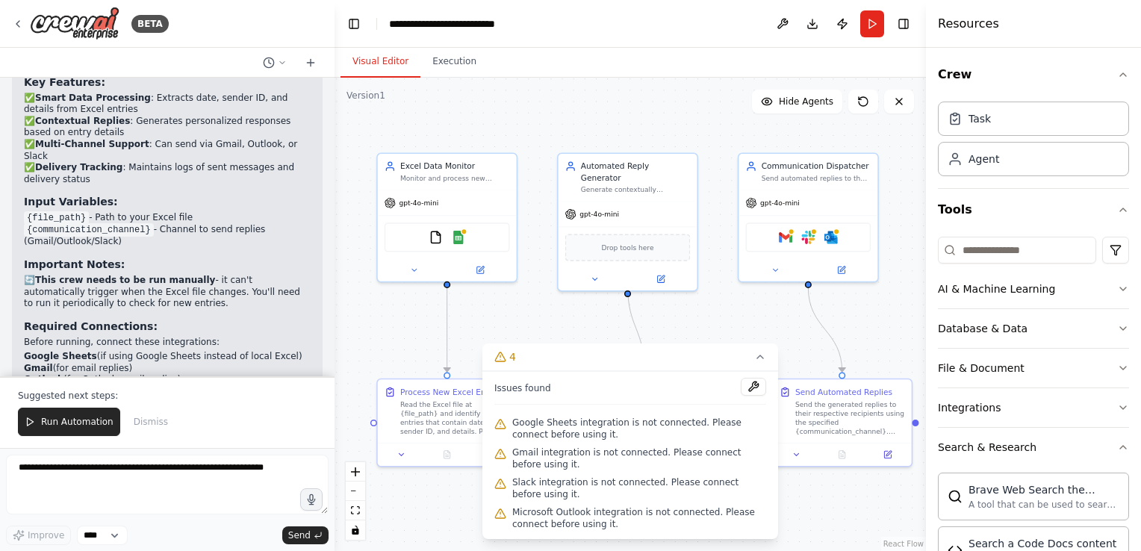
click at [447, 506] on div ".deletable-edge-delete-btn { width: 20px; height: 20px; border: 0px solid #ffff…" at bounding box center [631, 315] width 592 height 474
click at [518, 311] on div ".deletable-edge-delete-btn { width: 20px; height: 20px; border: 0px solid #ffff…" at bounding box center [631, 315] width 592 height 474
click at [759, 350] on button "4" at bounding box center [631, 358] width 296 height 28
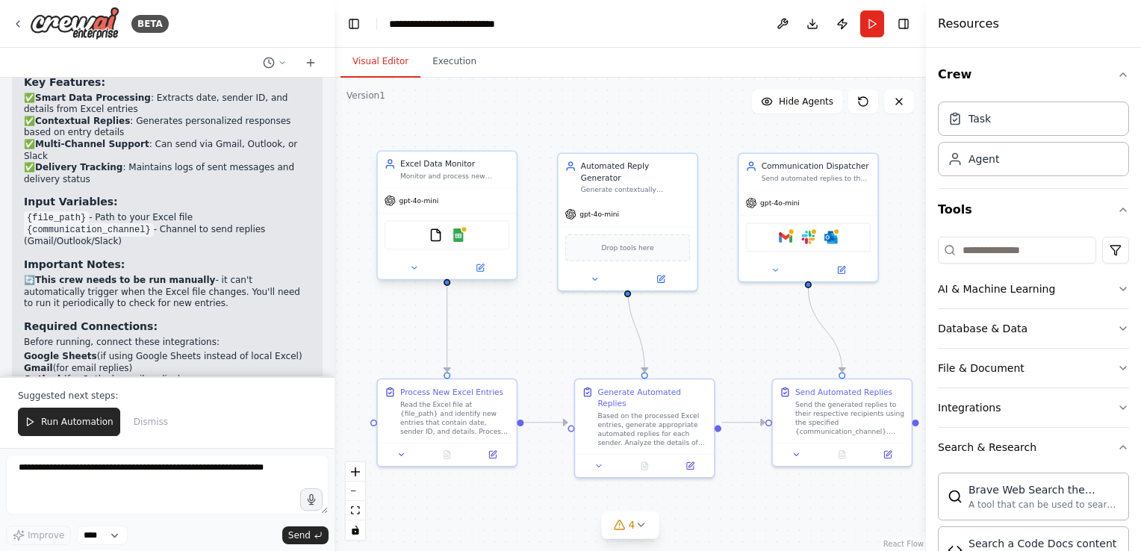
click at [439, 185] on div "Excel Data Monitor Monitor and process new entries in the Excel file containing…" at bounding box center [447, 170] width 139 height 36
click at [482, 270] on icon at bounding box center [480, 267] width 7 height 7
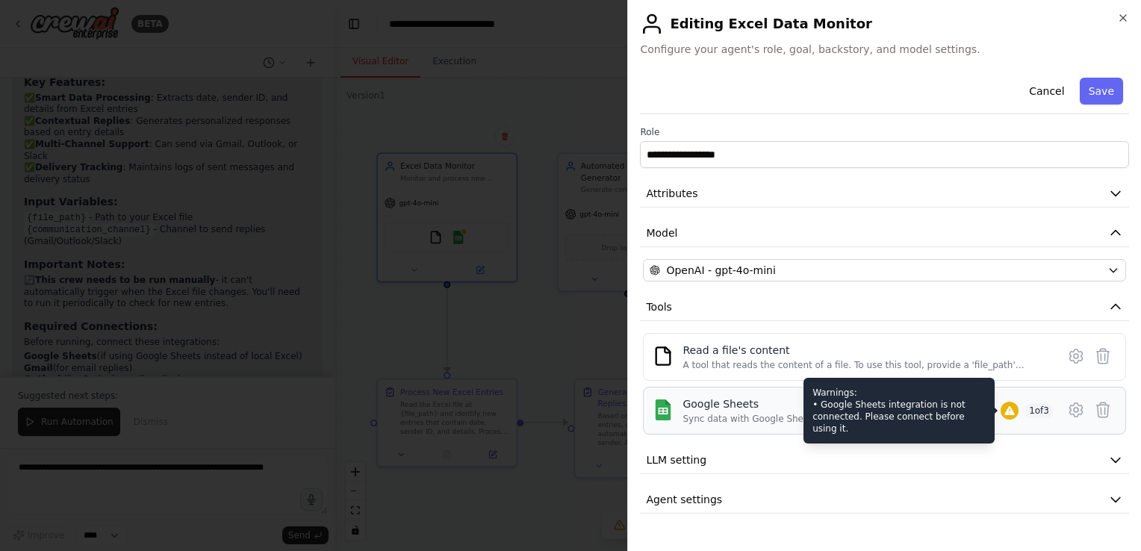
click at [1013, 405] on icon at bounding box center [1010, 411] width 12 height 12
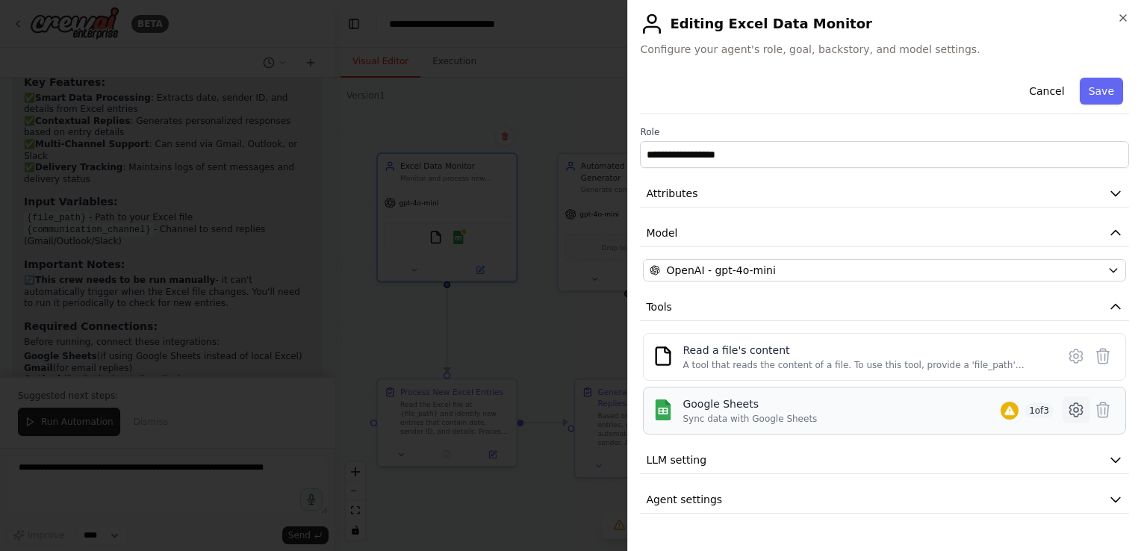
click at [1074, 408] on icon at bounding box center [1076, 410] width 4 height 4
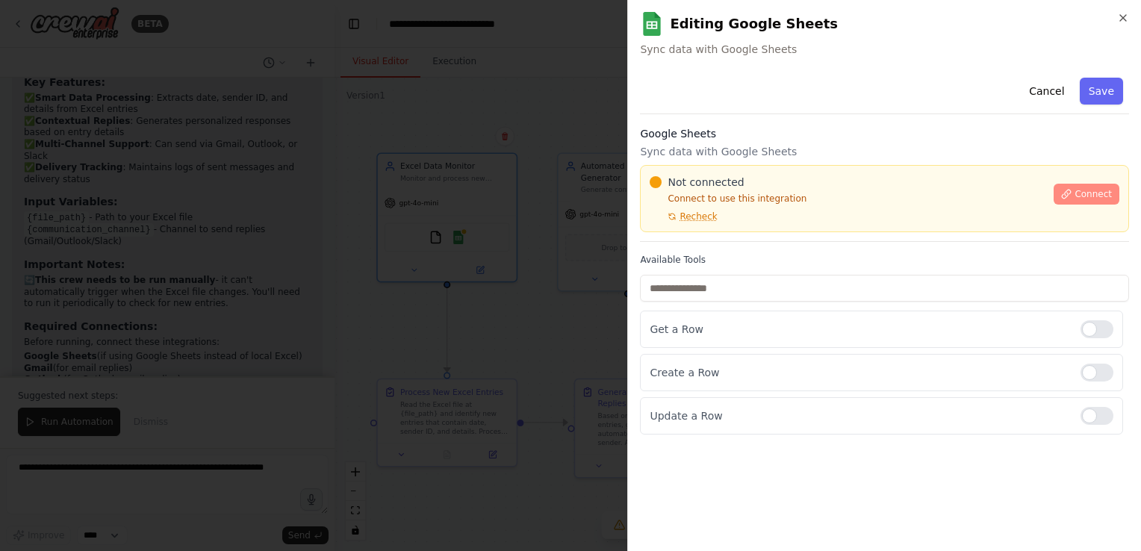
click at [1092, 189] on span "Connect" at bounding box center [1093, 194] width 37 height 12
click at [701, 221] on span "Recheck" at bounding box center [698, 217] width 37 height 12
click at [835, 118] on div "Cancel Save Google Sheets Sync data with Google Sheets Not connected Connect to…" at bounding box center [884, 253] width 489 height 363
click at [834, 127] on h3 "Google Sheets" at bounding box center [884, 133] width 489 height 15
click at [893, 247] on div "Cancel Save Google Sheets Sync data with Google Sheets Not connected Connect to…" at bounding box center [884, 253] width 489 height 363
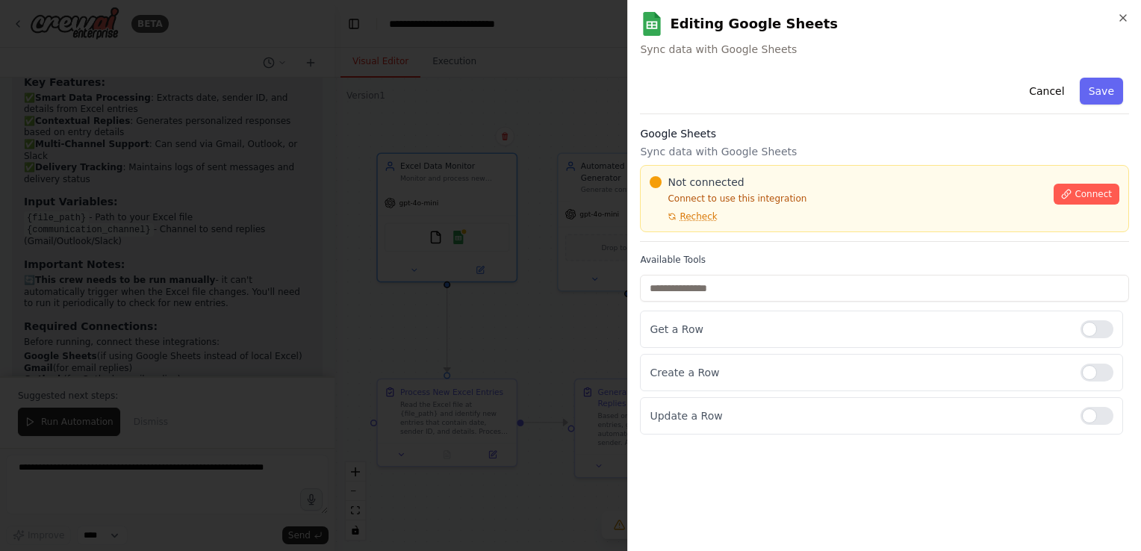
click at [836, 118] on div "Cancel Save Google Sheets Sync data with Google Sheets Not connected Connect to…" at bounding box center [884, 253] width 489 height 363
click at [834, 126] on h3 "Google Sheets" at bounding box center [884, 133] width 489 height 15
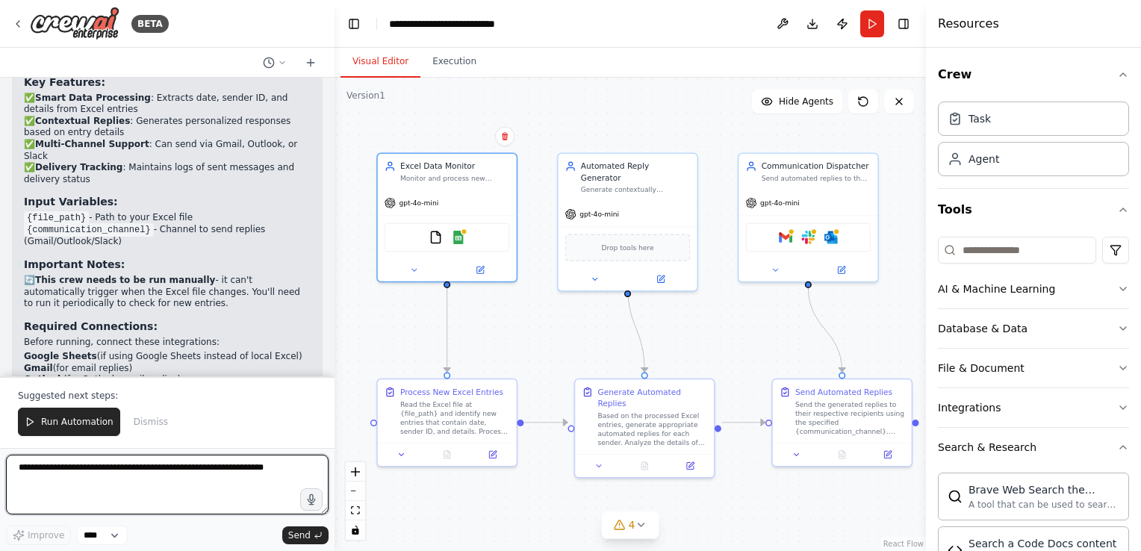
click at [197, 469] on textarea at bounding box center [167, 485] width 323 height 60
type textarea "**********"
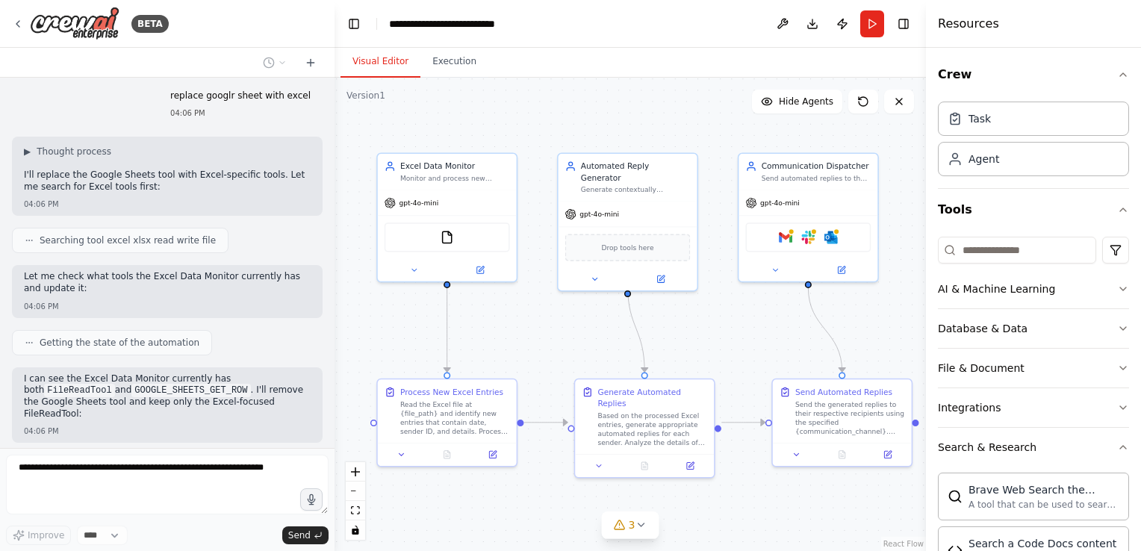
scroll to position [4234, 0]
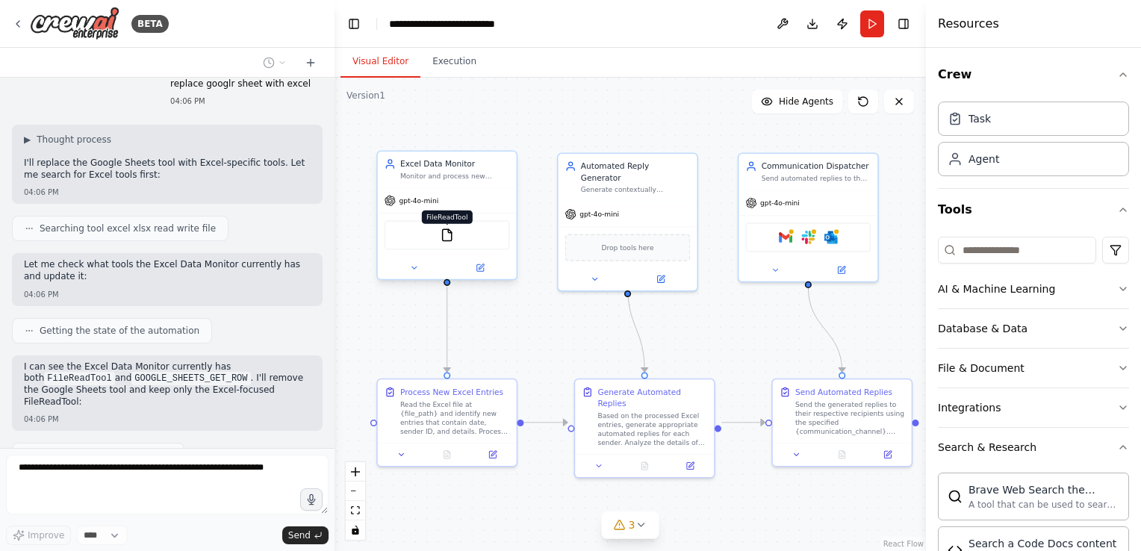
click at [448, 236] on img at bounding box center [447, 235] width 13 height 13
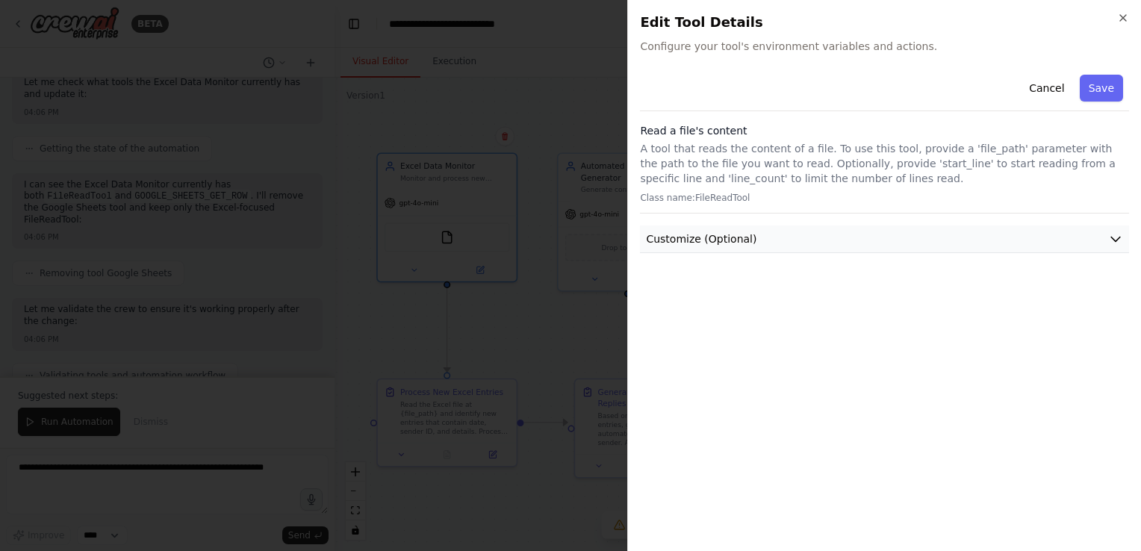
click at [1011, 251] on button "Customize (Optional)" at bounding box center [884, 240] width 489 height 28
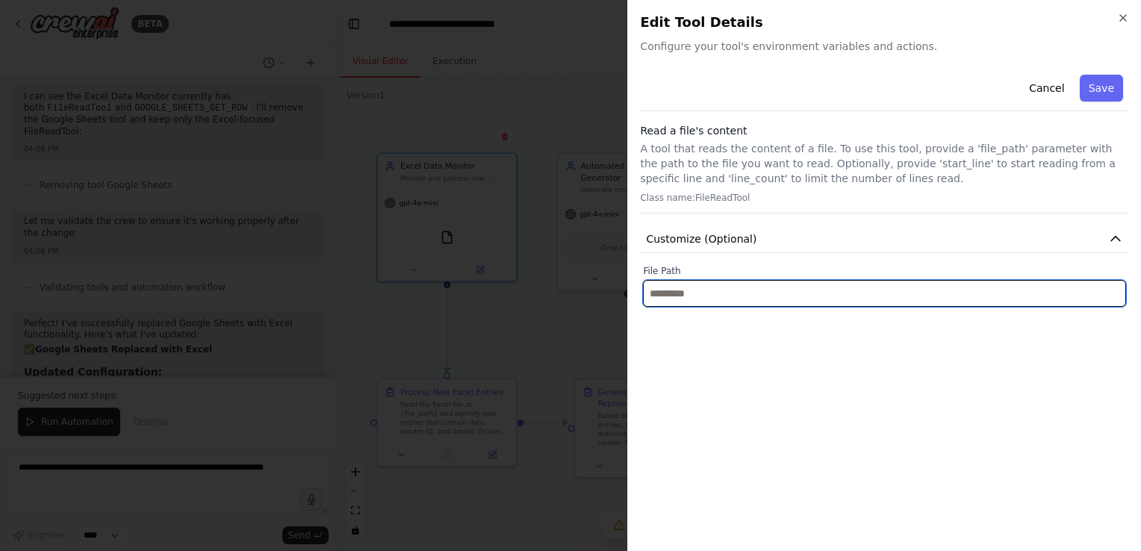
click at [962, 291] on input "text" at bounding box center [884, 293] width 483 height 27
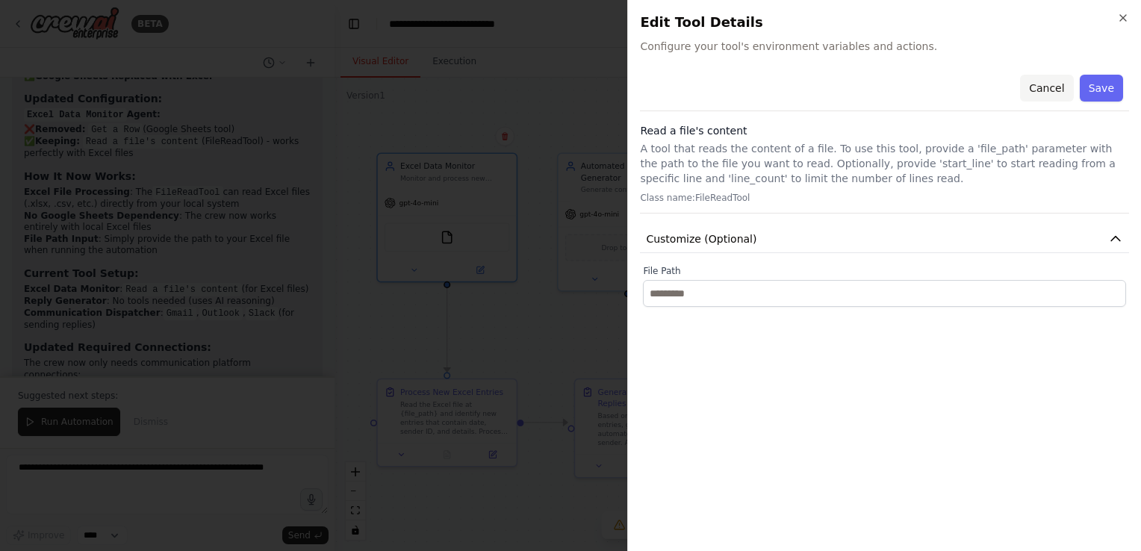
click at [1057, 84] on button "Cancel" at bounding box center [1046, 88] width 53 height 27
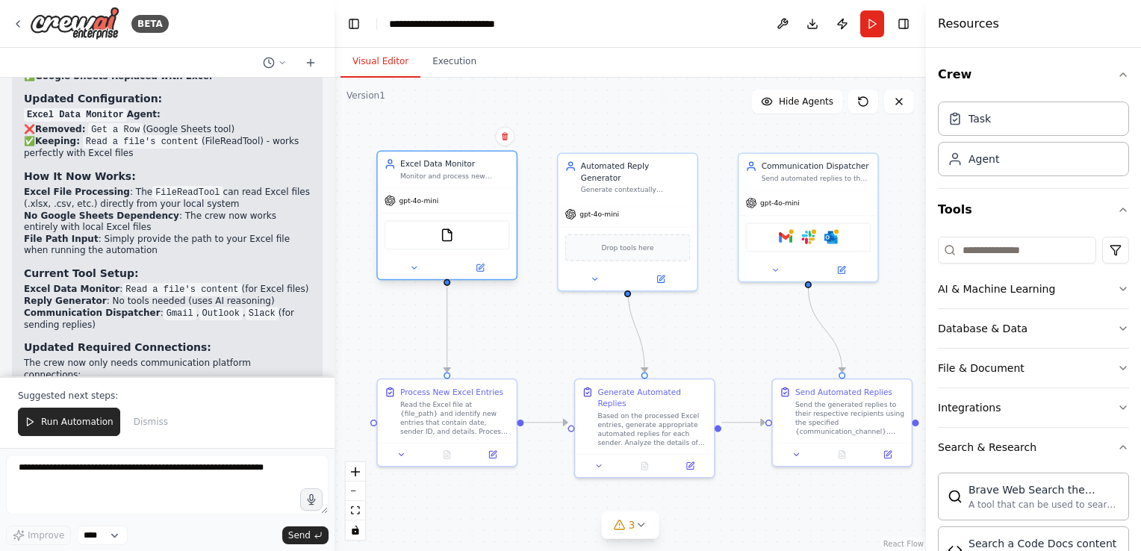
click at [413, 273] on div at bounding box center [447, 268] width 139 height 22
click at [640, 524] on icon at bounding box center [641, 525] width 12 height 12
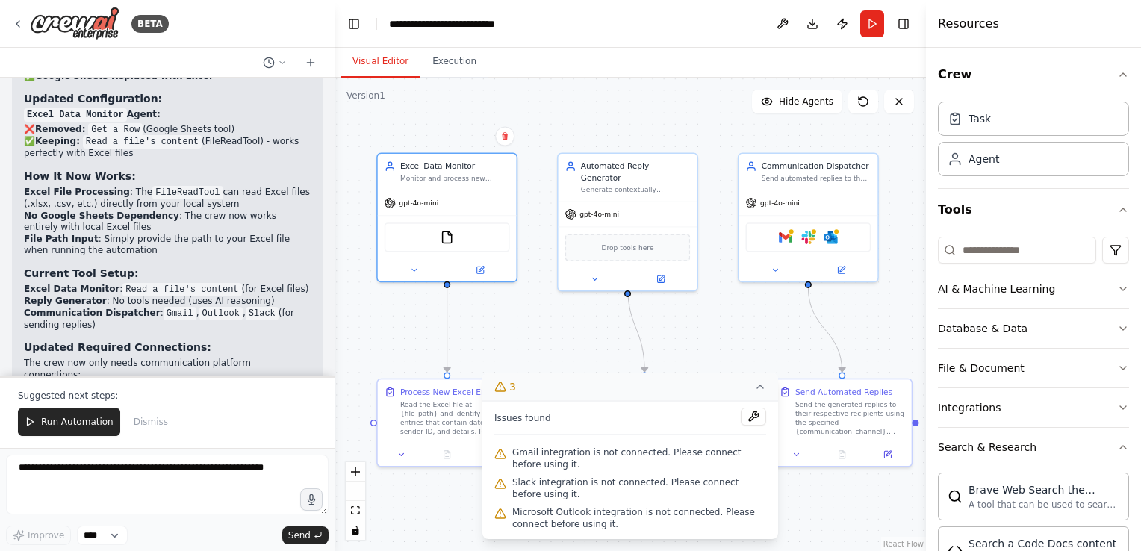
click at [536, 349] on div ".deletable-edge-delete-btn { width: 20px; height: 20px; border: 0px solid #ffff…" at bounding box center [631, 315] width 592 height 474
click at [765, 390] on icon at bounding box center [760, 387] width 12 height 12
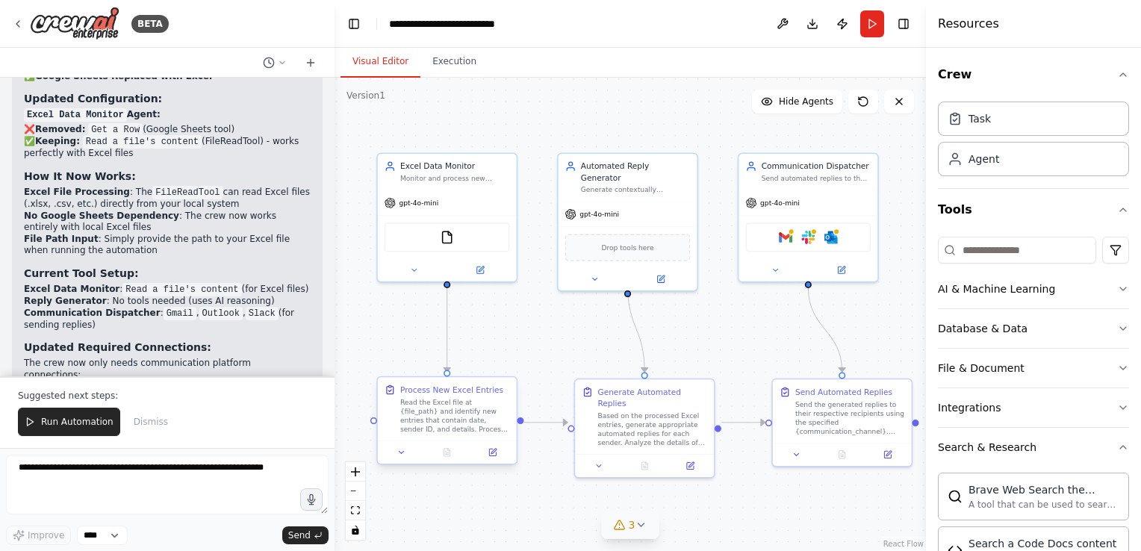
click at [453, 406] on div "Read the Excel file at {file_path} and identify new entries that contain date, …" at bounding box center [455, 416] width 110 height 36
click at [493, 456] on button at bounding box center [493, 452] width 39 height 13
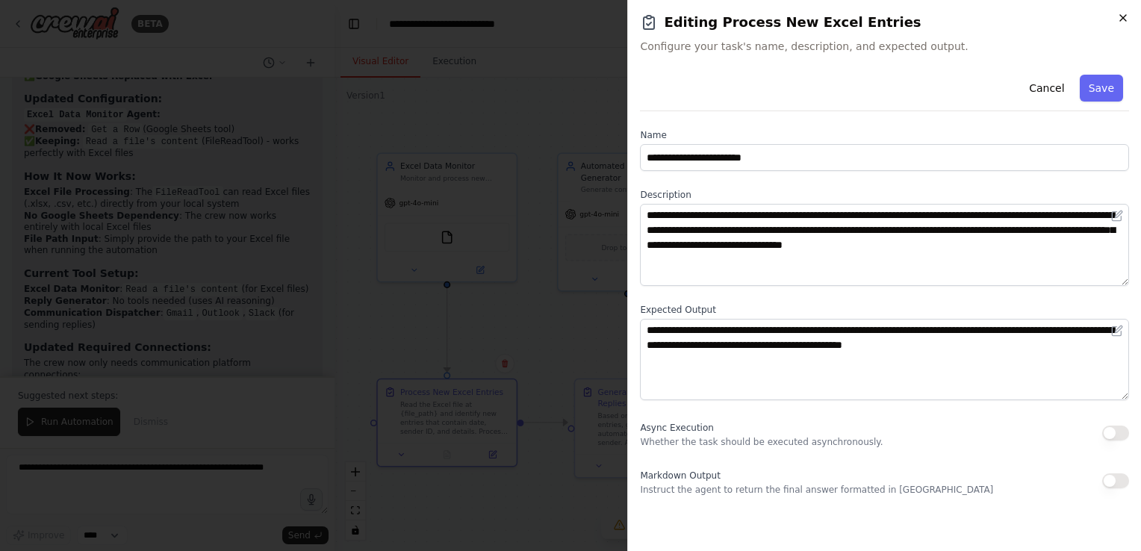
click at [1124, 16] on icon "button" at bounding box center [1124, 18] width 6 height 6
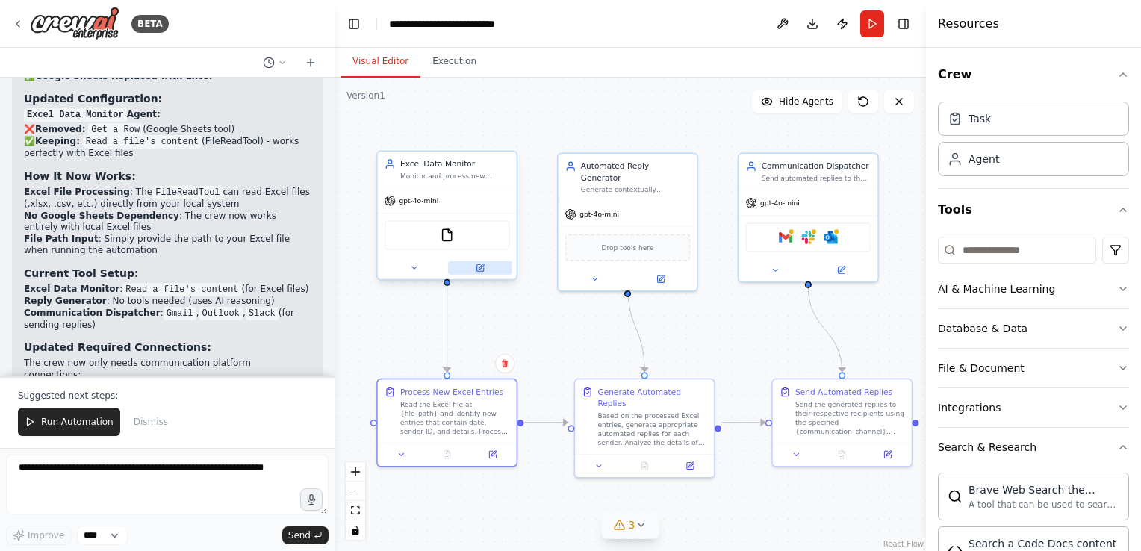
click at [478, 270] on icon at bounding box center [480, 267] width 7 height 7
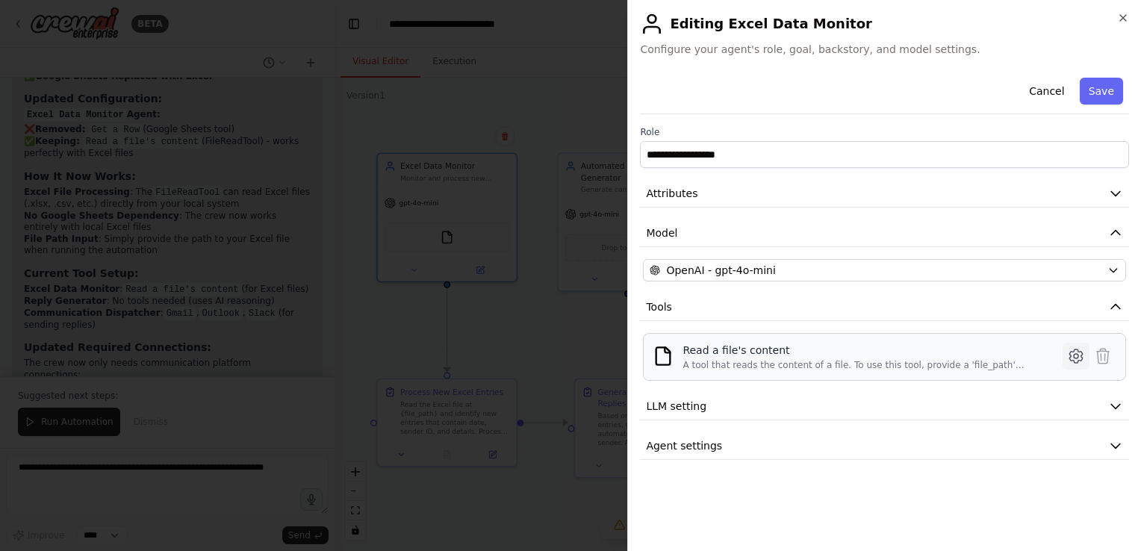
click at [1073, 354] on icon at bounding box center [1076, 356] width 18 height 18
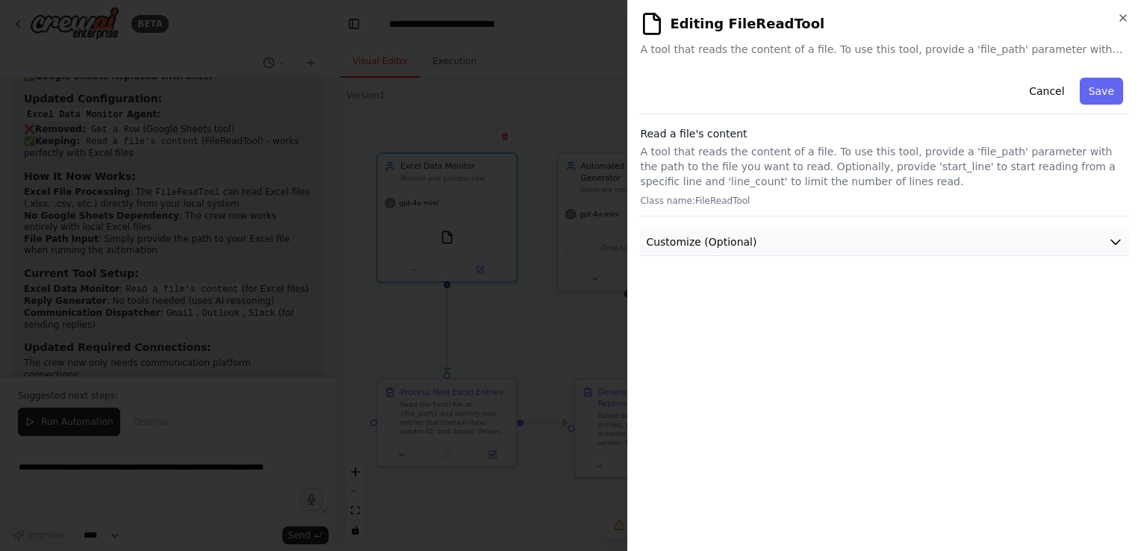
click at [1049, 244] on button "Customize (Optional)" at bounding box center [884, 243] width 489 height 28
click at [911, 169] on p "A tool that reads the content of a file. To use this tool, provide a 'file_path…" at bounding box center [884, 166] width 489 height 45
click at [1057, 97] on button "Cancel" at bounding box center [1046, 91] width 53 height 27
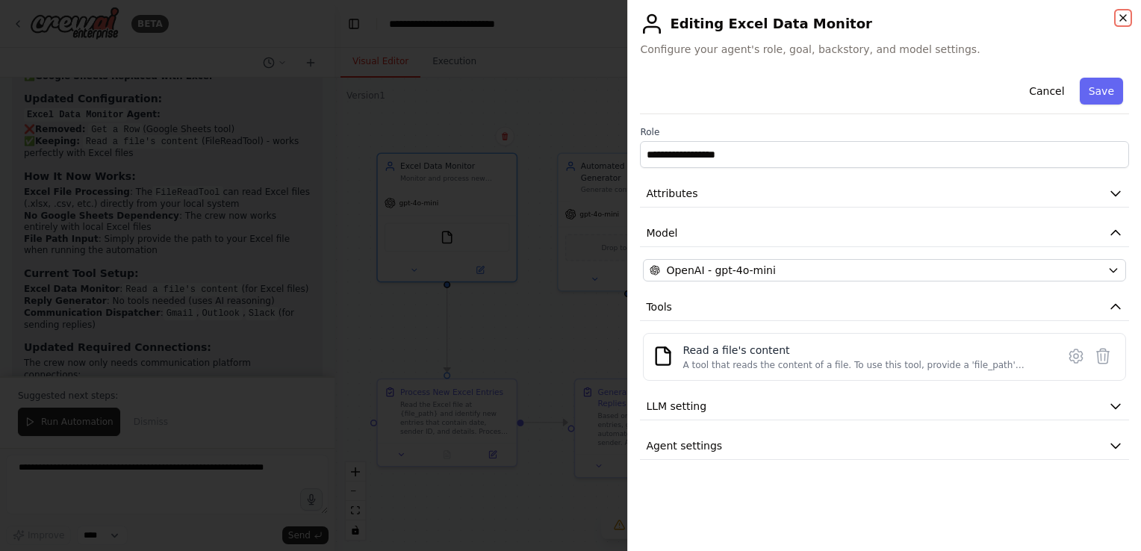
click at [1120, 13] on icon "button" at bounding box center [1124, 18] width 12 height 12
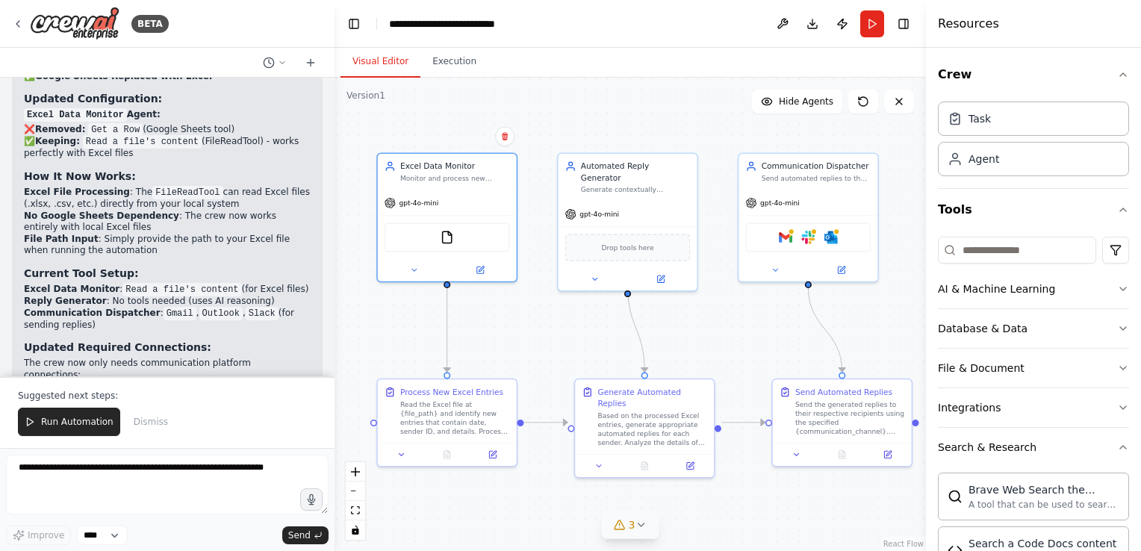
click at [914, 314] on div ".deletable-edge-delete-btn { width: 20px; height: 20px; border: 0px solid #ffff…" at bounding box center [631, 315] width 592 height 474
click at [904, 24] on button "Toggle Right Sidebar" at bounding box center [903, 23] width 21 height 21
